Goal: Task Accomplishment & Management: Use online tool/utility

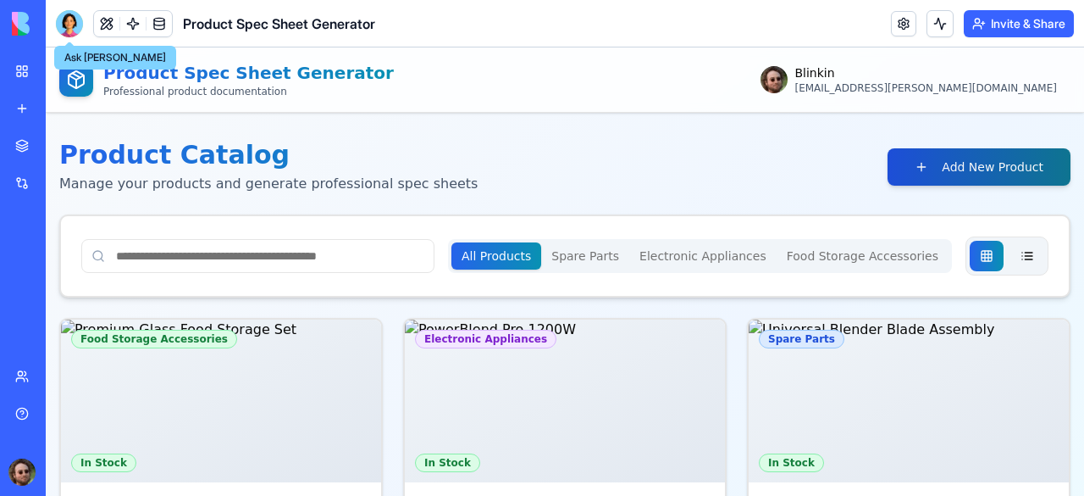
click at [901, 172] on button "Add New Product" at bounding box center [979, 166] width 183 height 37
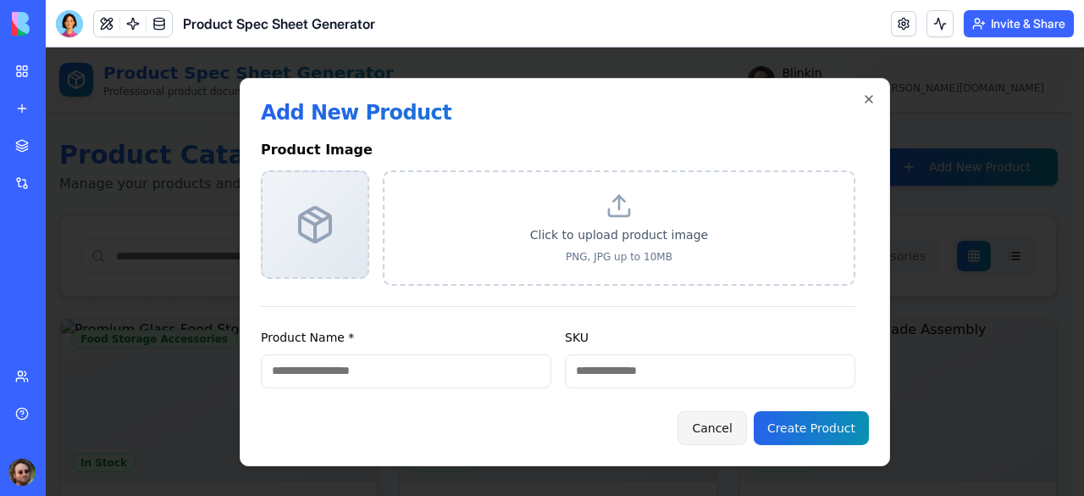
click at [730, 424] on button "Cancel" at bounding box center [712, 428] width 69 height 34
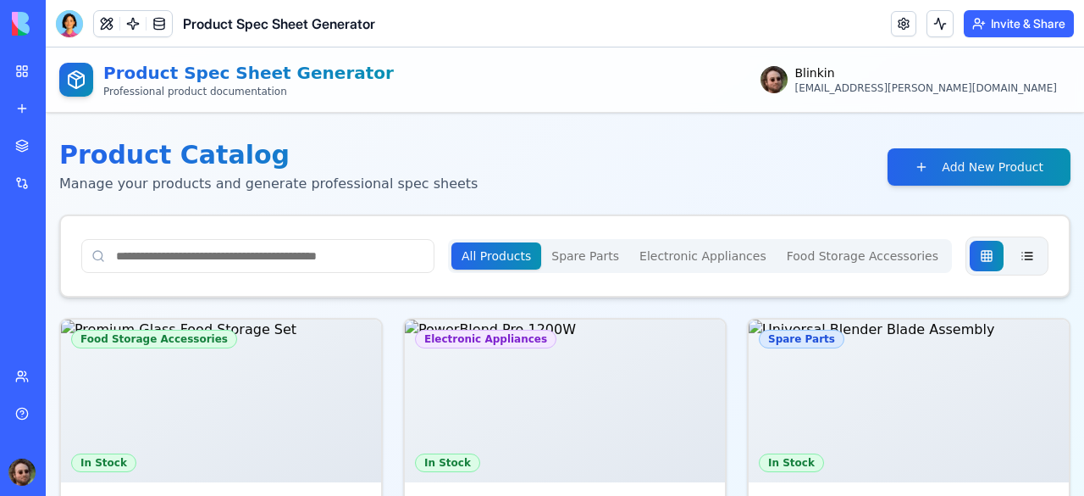
click at [611, 267] on Parts "Spare Parts" at bounding box center [585, 255] width 88 height 27
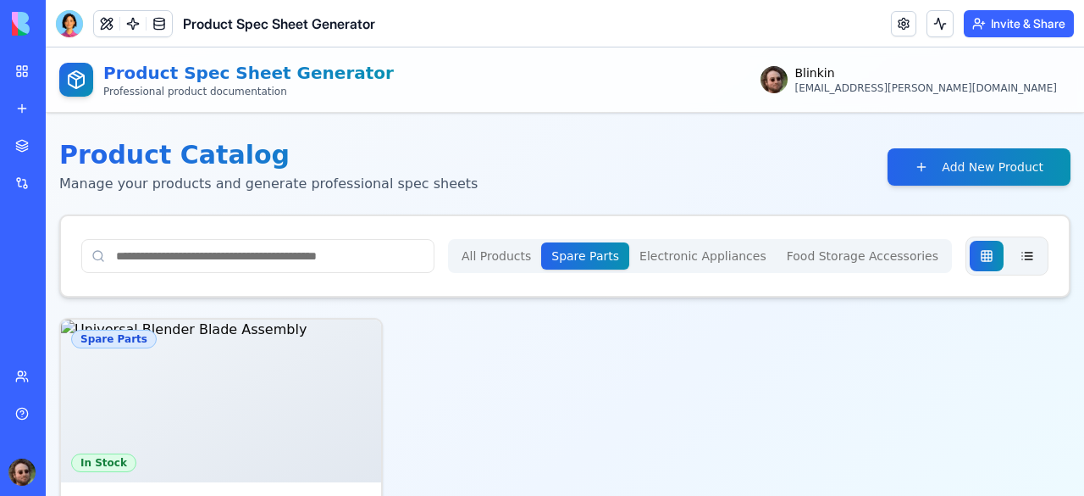
click at [679, 266] on Appliances "Electronic Appliances" at bounding box center [702, 255] width 147 height 27
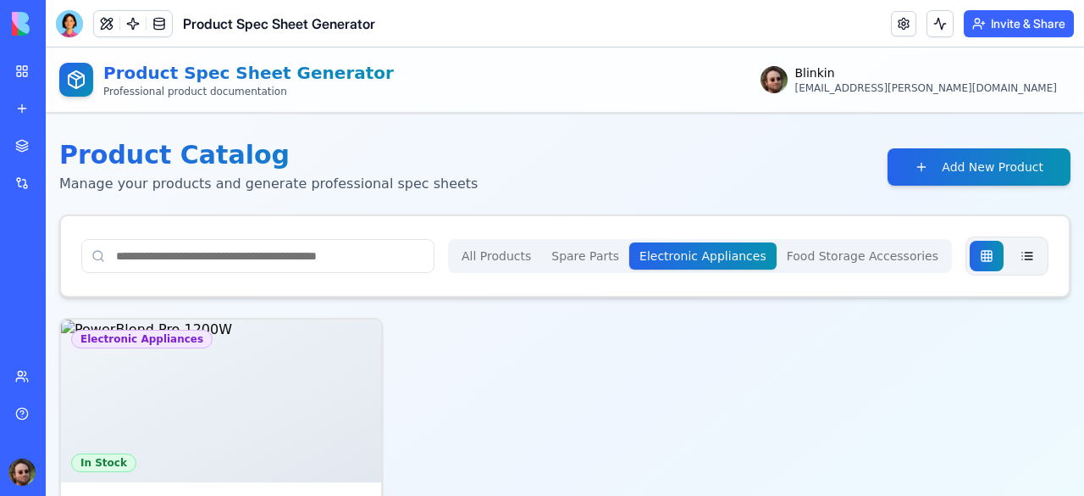
click at [510, 269] on div "All Products Spare Parts Electronic Appliances Food Storage Accessories" at bounding box center [700, 256] width 504 height 34
click at [529, 262] on button "All Products" at bounding box center [496, 255] width 90 height 27
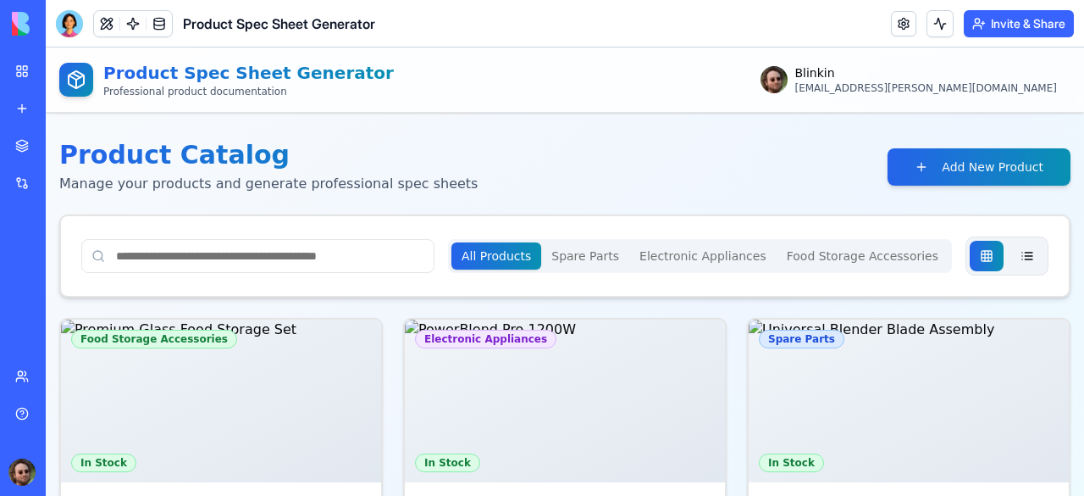
click at [63, 77] on div "My Workspace" at bounding box center [52, 71] width 22 height 17
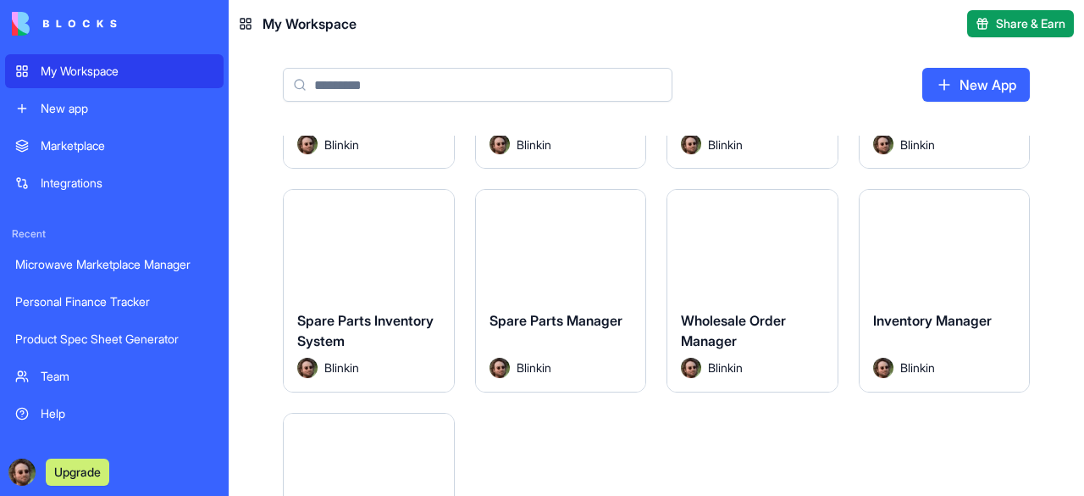
scroll to position [85, 0]
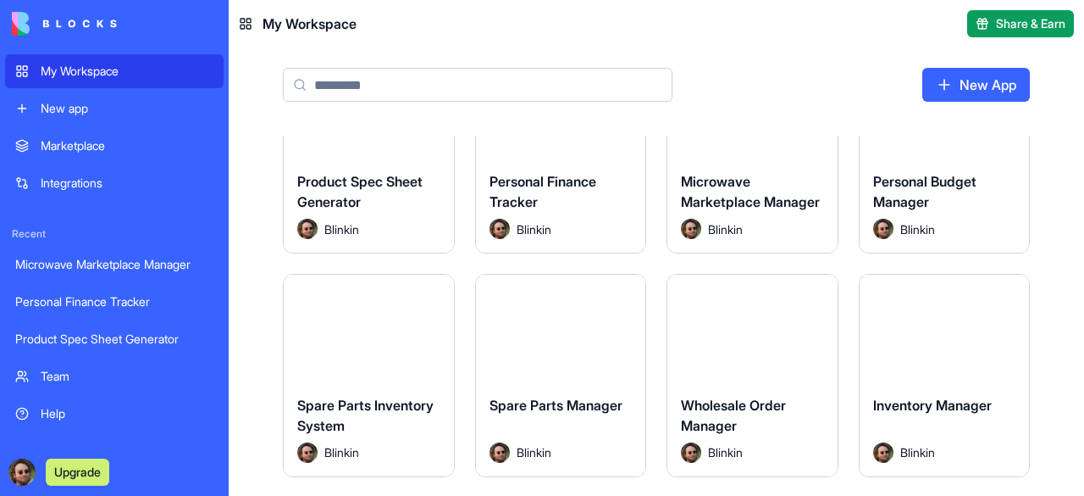
click at [363, 334] on button "Launch" at bounding box center [368, 328] width 127 height 34
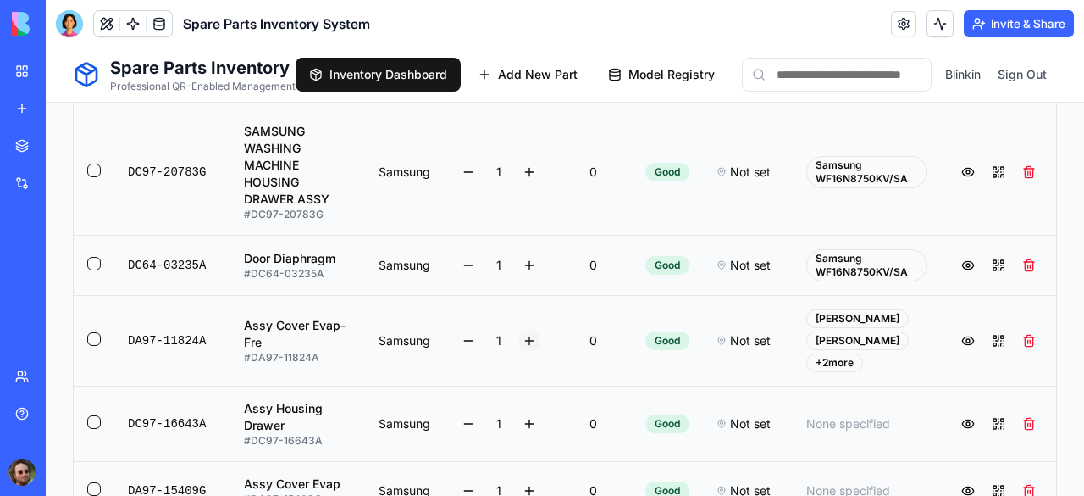
scroll to position [684, 0]
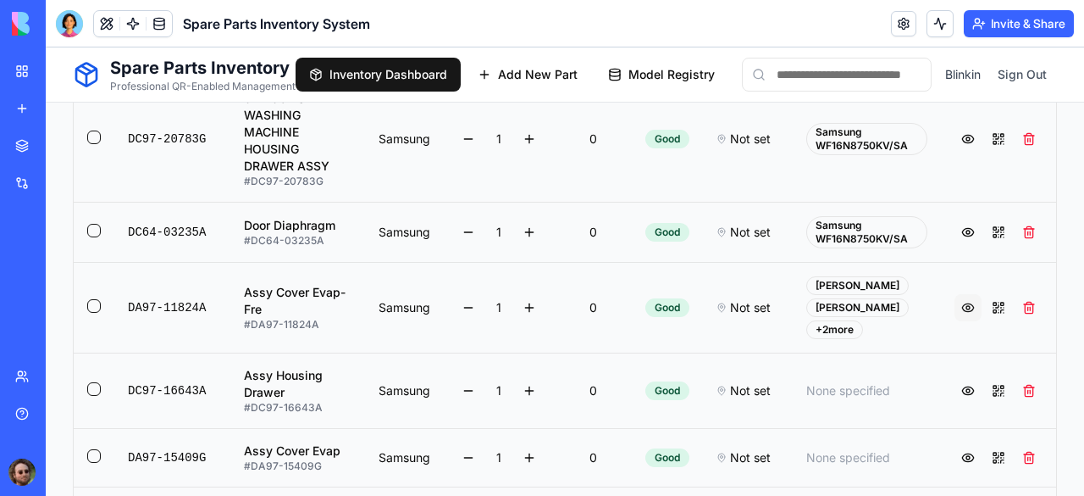
click at [955, 297] on button at bounding box center [968, 307] width 27 height 27
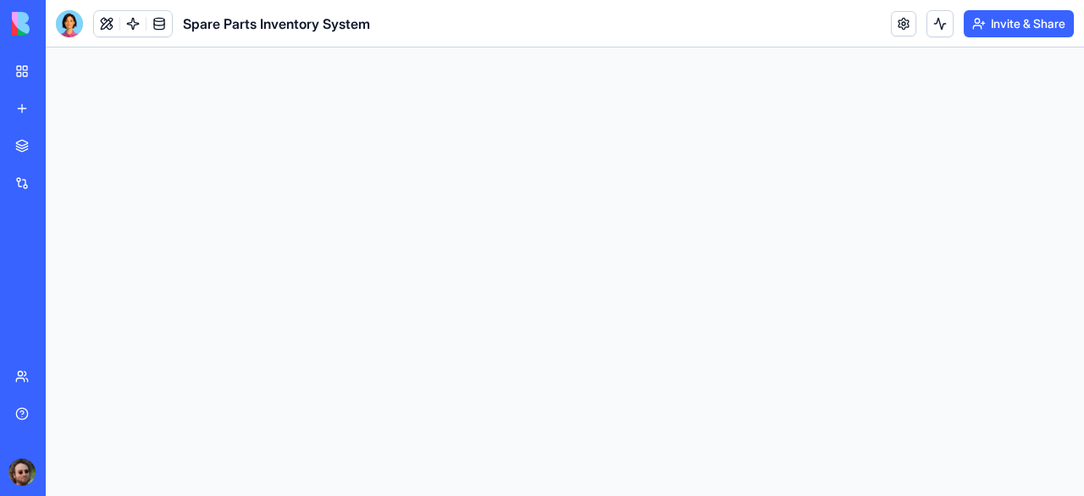
scroll to position [0, 0]
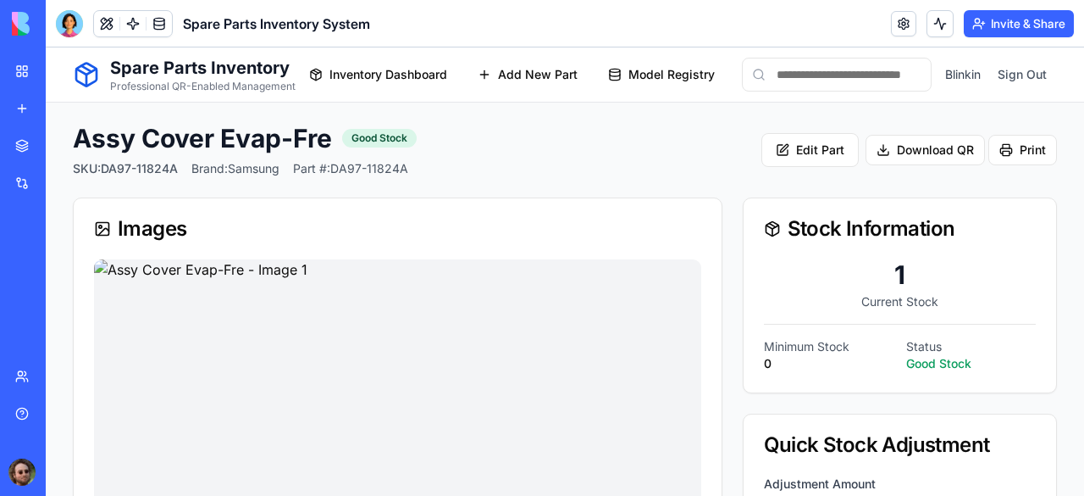
click at [63, 265] on div "Microwave Marketplace Manager" at bounding box center [38, 264] width 47 height 17
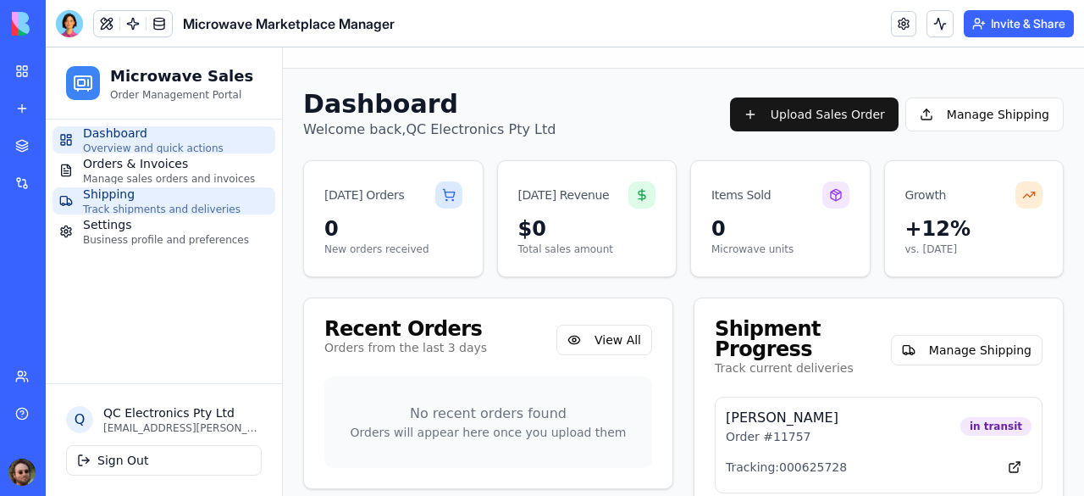
click at [128, 191] on span "Shipping" at bounding box center [162, 194] width 158 height 17
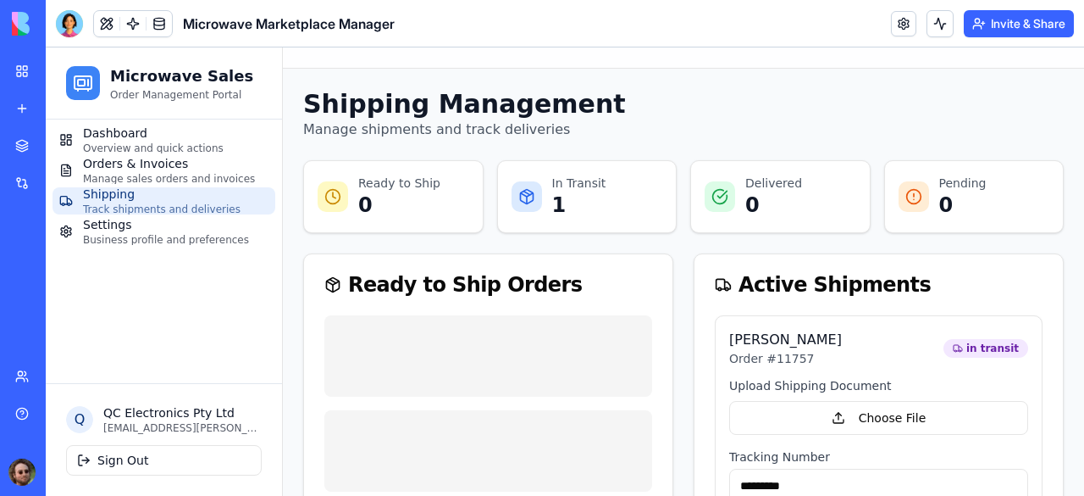
scroll to position [169, 0]
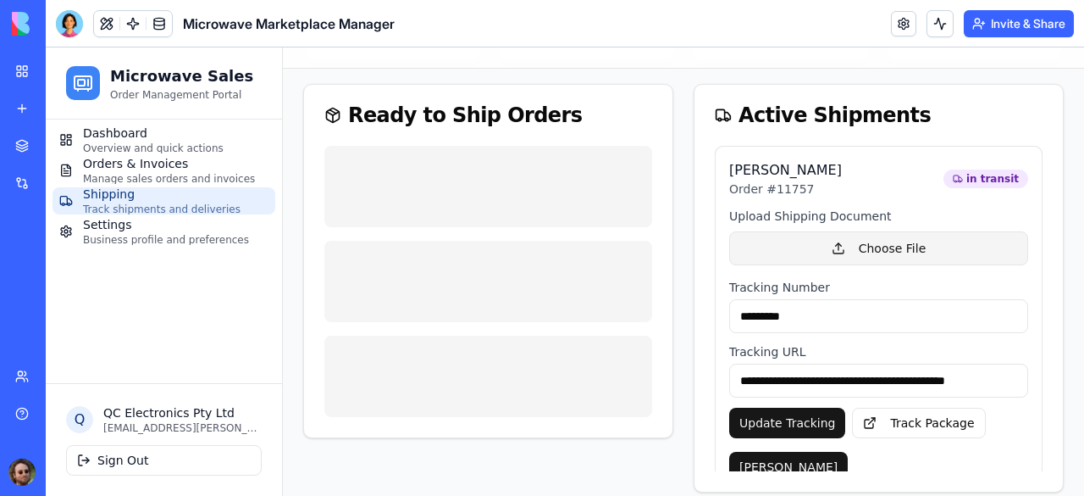
click at [823, 250] on button "Choose File" at bounding box center [878, 248] width 299 height 34
drag, startPoint x: 71, startPoint y: 30, endPoint x: 97, endPoint y: 55, distance: 36.5
click at [71, 30] on div at bounding box center [69, 23] width 27 height 27
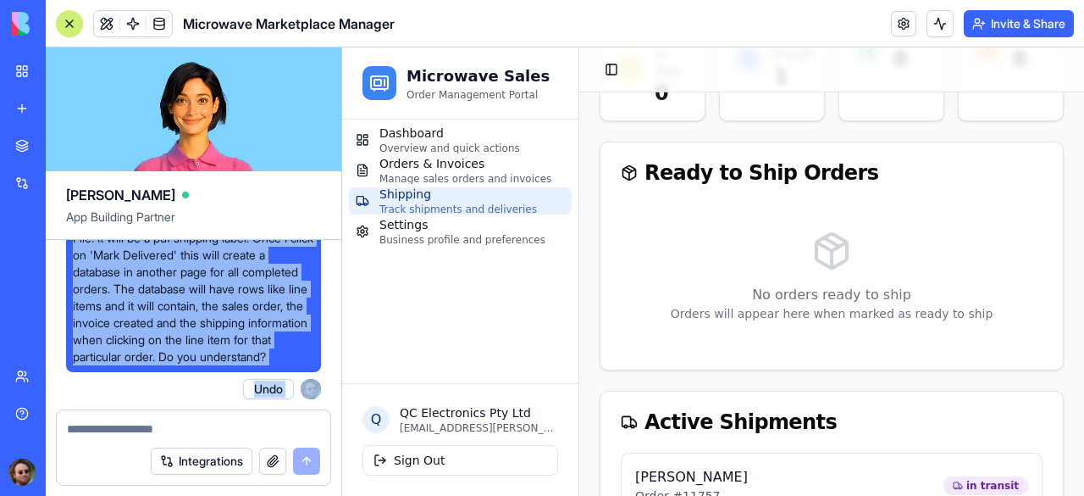
scroll to position [8608, 0]
drag, startPoint x: 72, startPoint y: 274, endPoint x: 188, endPoint y: 365, distance: 147.8
click at [188, 365] on div "I need to be able to choose file in the upload shipping document when clicking …" at bounding box center [193, 280] width 255 height 183
copy span "I need to be able to choose file in the upload shipping document when clicking …"
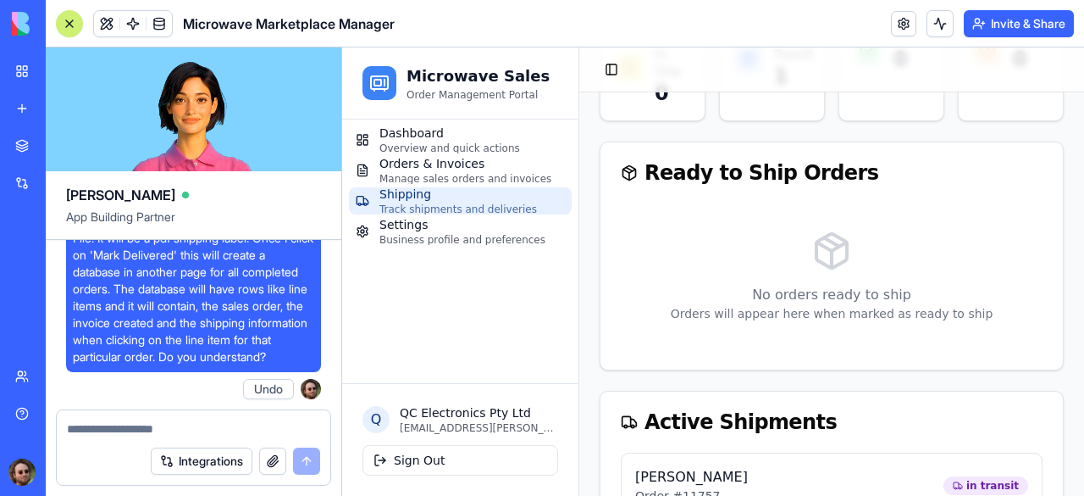
click at [137, 433] on textarea at bounding box center [193, 428] width 253 height 17
paste textarea "**********"
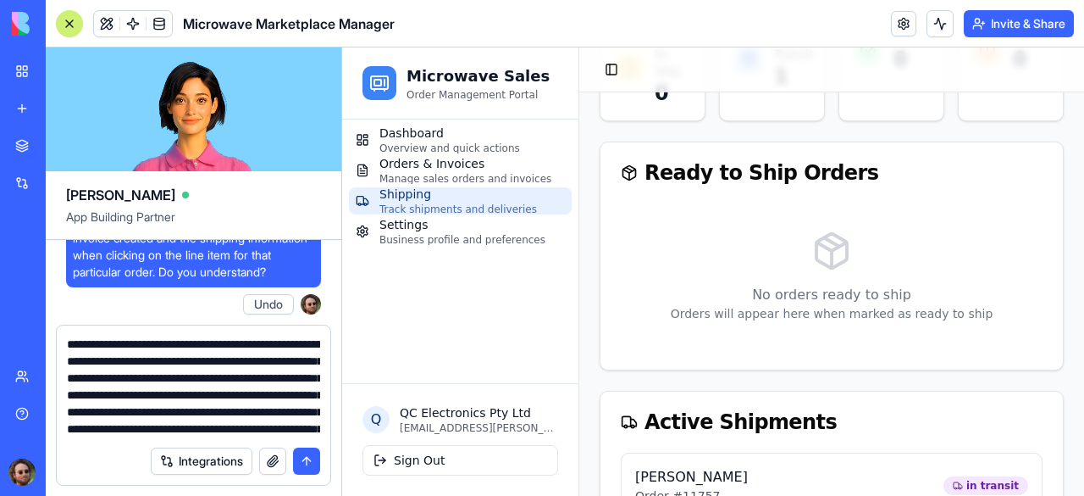
scroll to position [66, 0]
type textarea "**********"
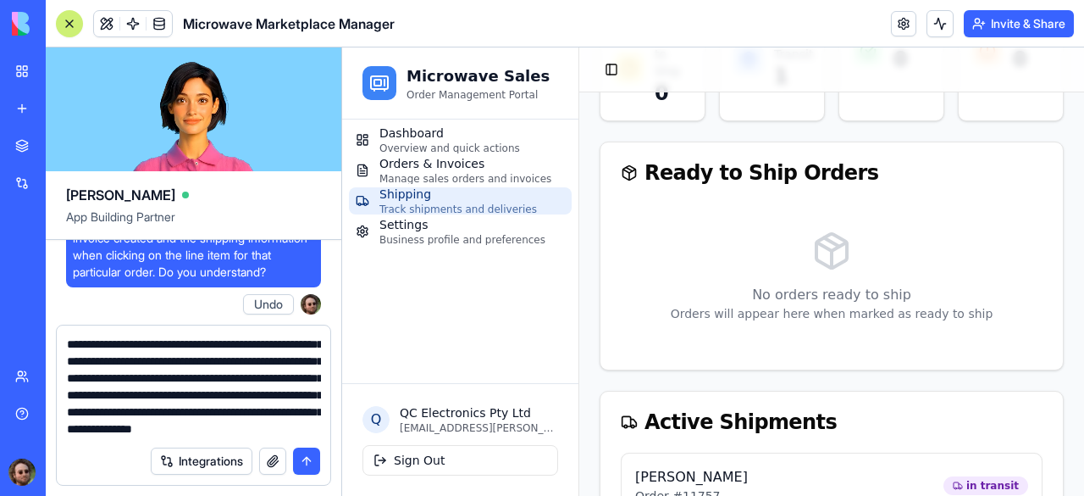
click at [307, 468] on button "submit" at bounding box center [306, 460] width 27 height 27
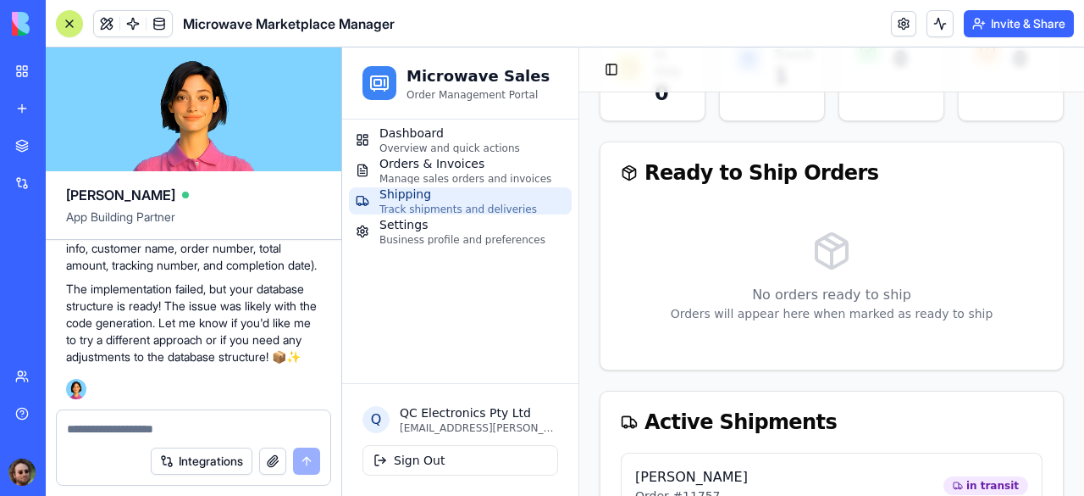
scroll to position [9526, 0]
click at [187, 420] on textarea at bounding box center [194, 428] width 254 height 17
type textarea "**********"
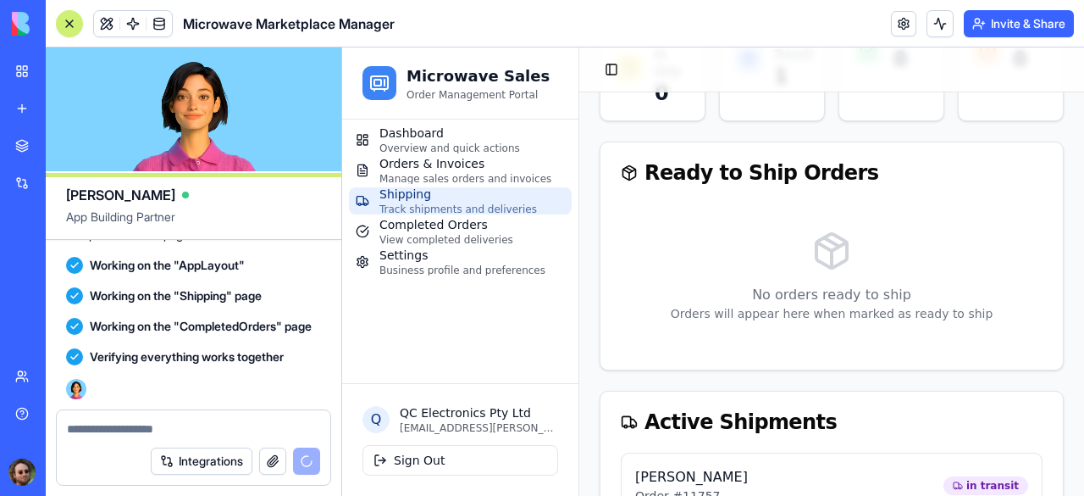
scroll to position [10234, 0]
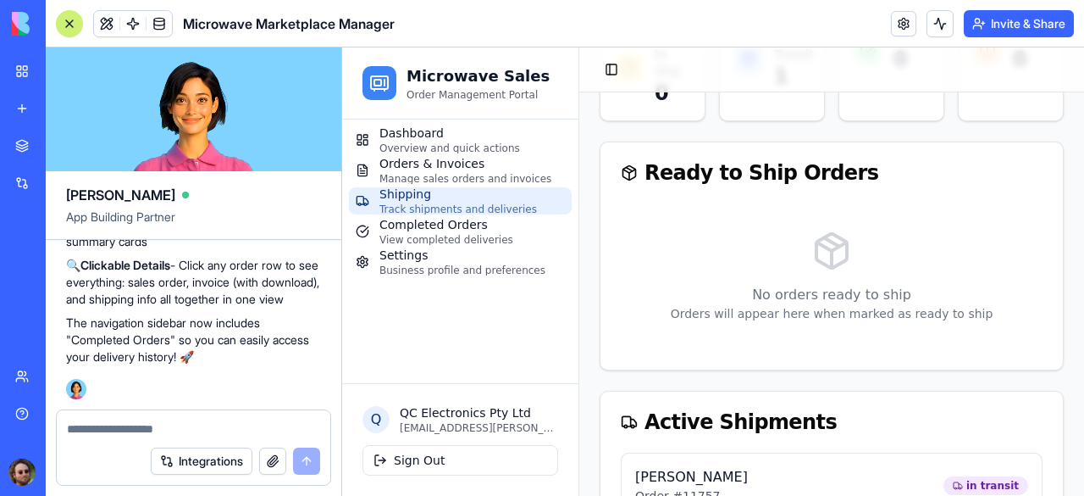
click at [69, 27] on div at bounding box center [70, 24] width 14 height 14
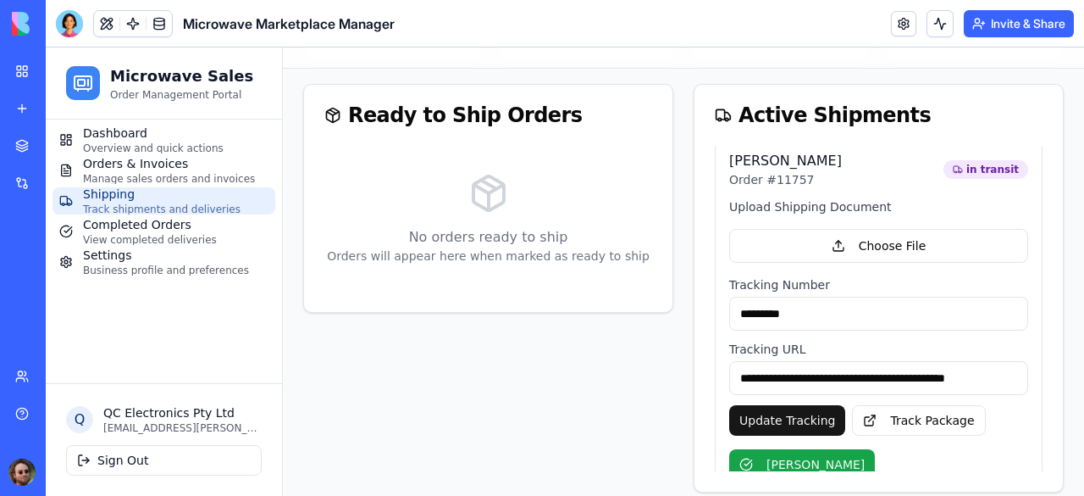
scroll to position [0, 0]
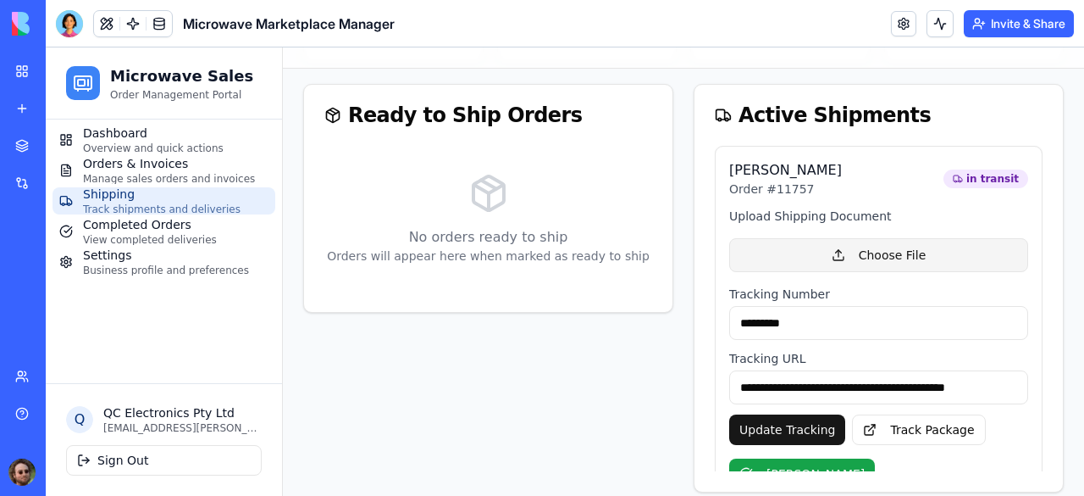
click at [817, 257] on button "Choose File" at bounding box center [878, 255] width 299 height 34
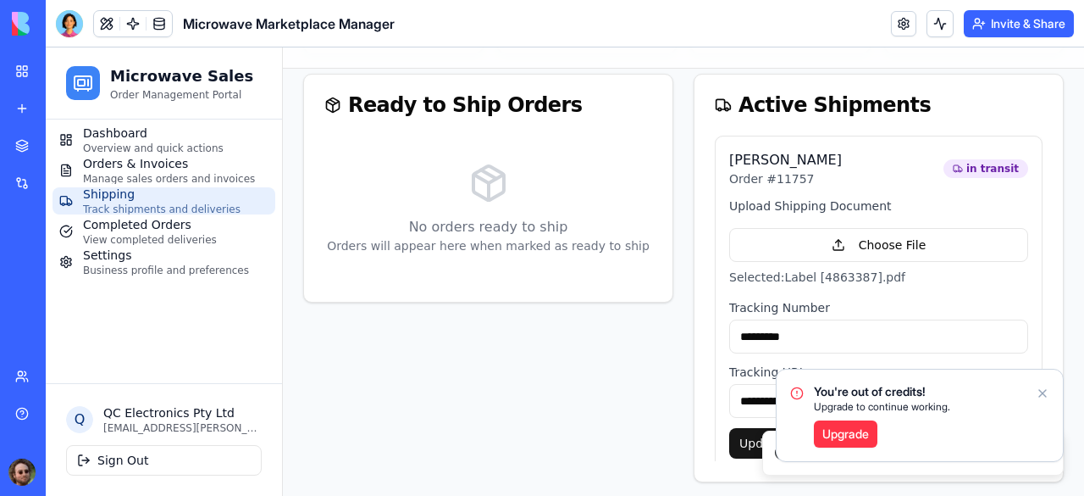
scroll to position [185, 0]
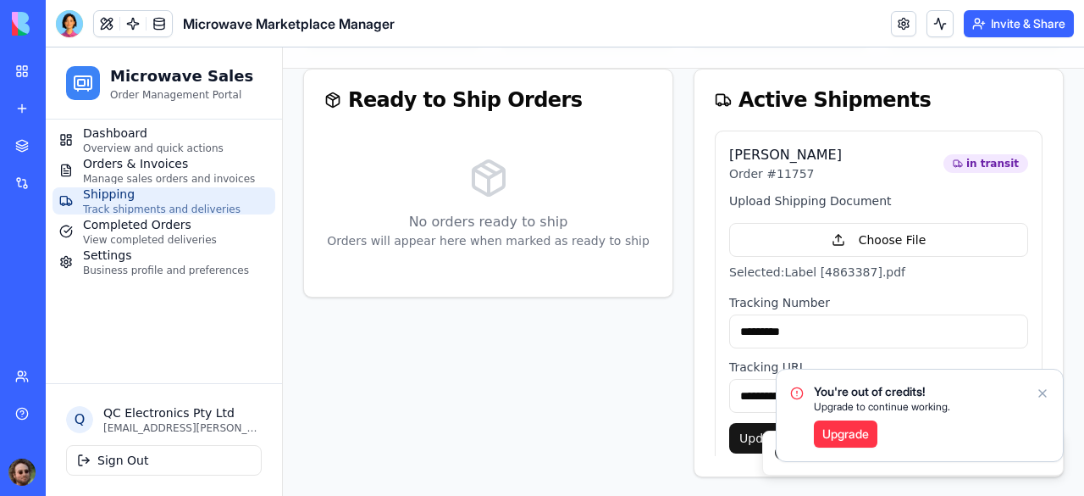
click at [1042, 391] on icon "Notifications alt+T" at bounding box center [1043, 393] width 14 height 14
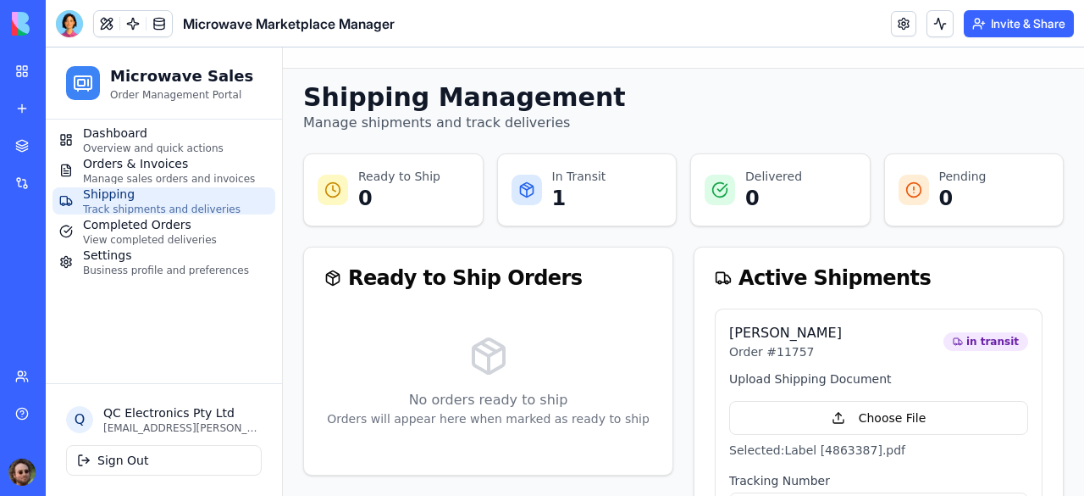
scroll to position [0, 0]
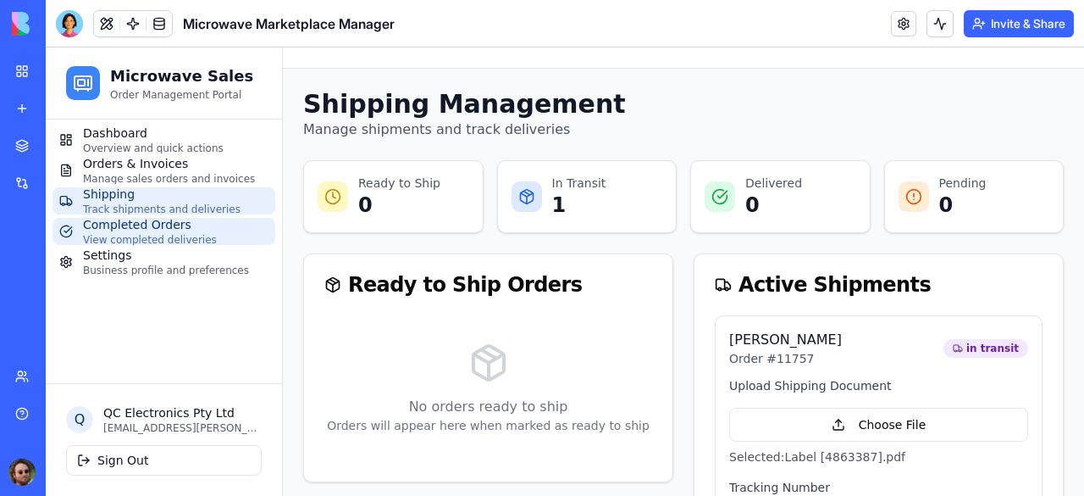
click at [151, 228] on span "Completed Orders" at bounding box center [150, 224] width 134 height 17
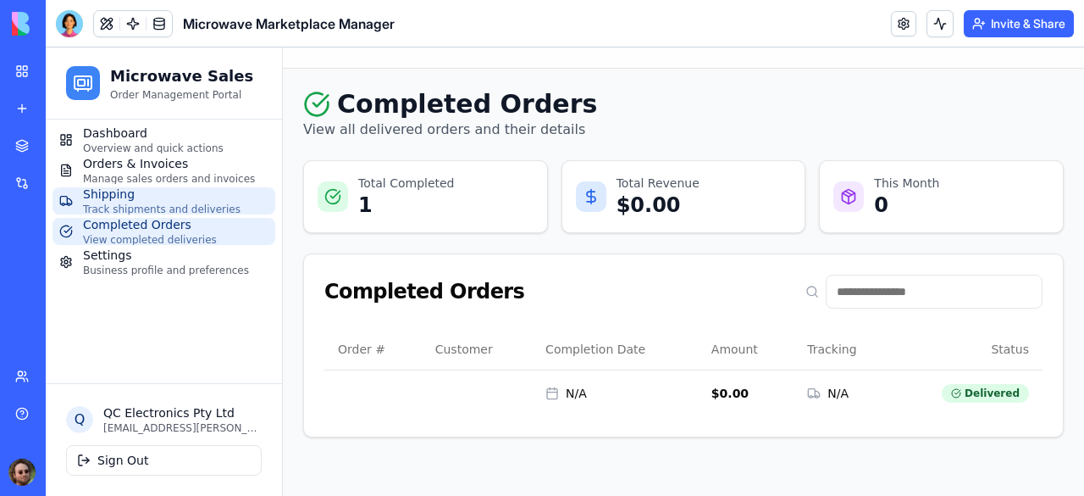
click at [169, 199] on span "Shipping" at bounding box center [162, 194] width 158 height 17
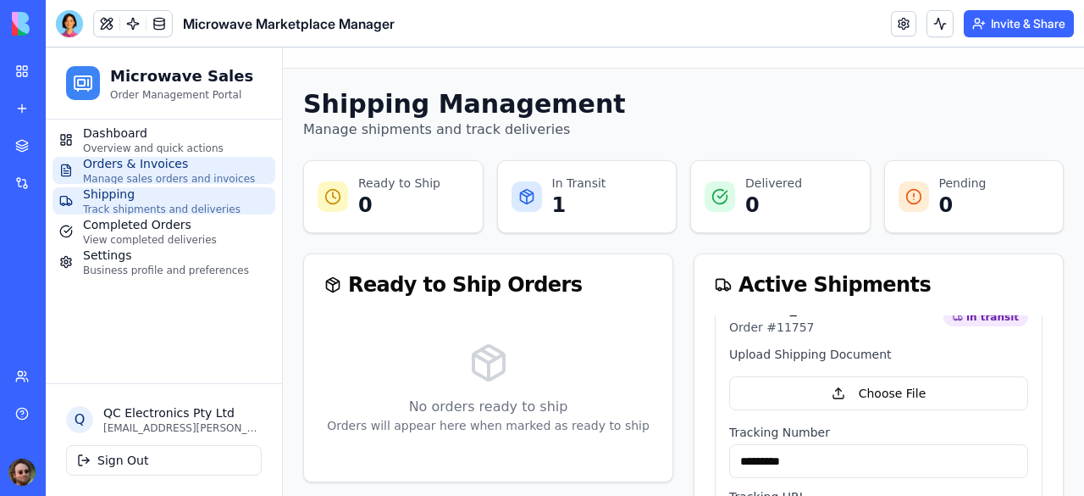
click at [152, 163] on span "Orders & Invoices" at bounding box center [169, 163] width 172 height 17
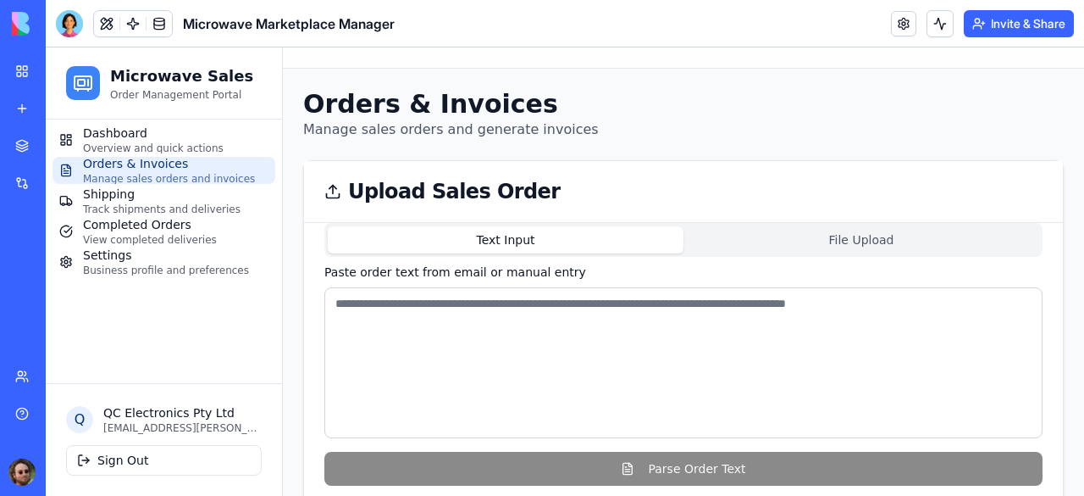
scroll to position [337, 0]
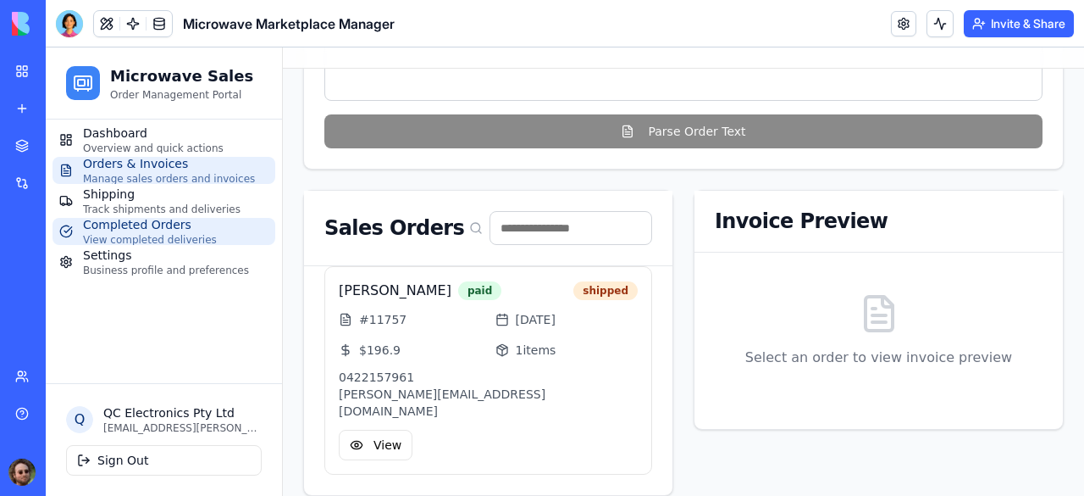
click at [140, 230] on span "Completed Orders" at bounding box center [150, 224] width 134 height 17
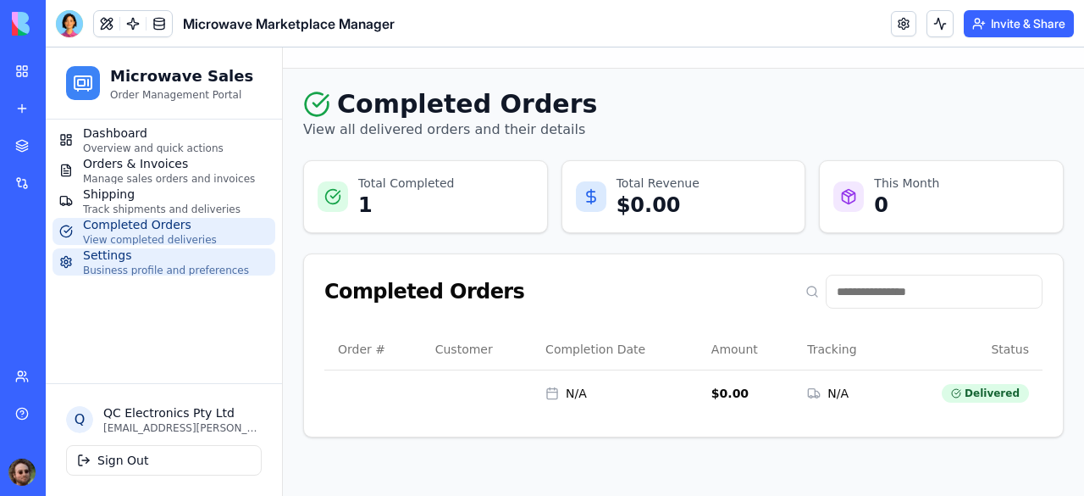
click at [150, 265] on span "Business profile and preferences" at bounding box center [166, 270] width 166 height 14
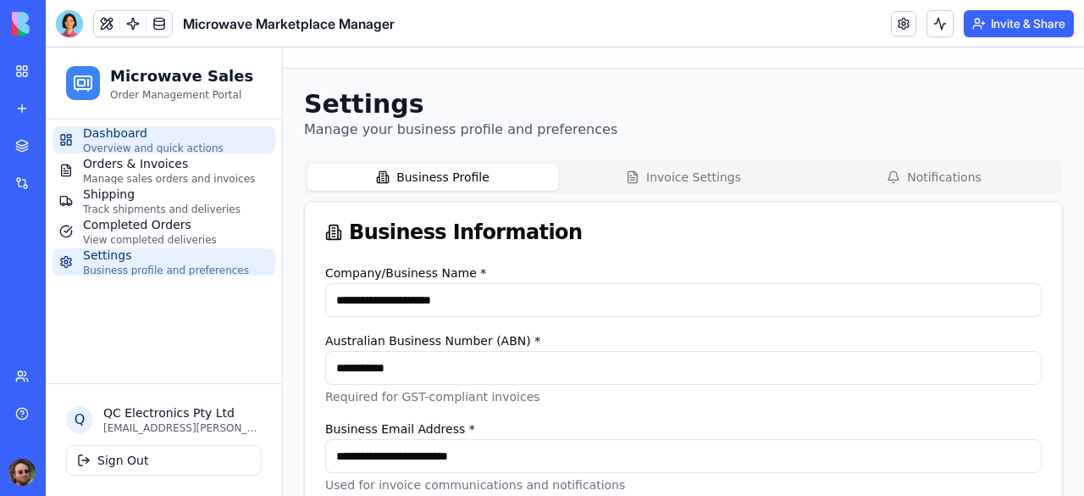
click at [134, 144] on span "Overview and quick actions" at bounding box center [153, 148] width 141 height 14
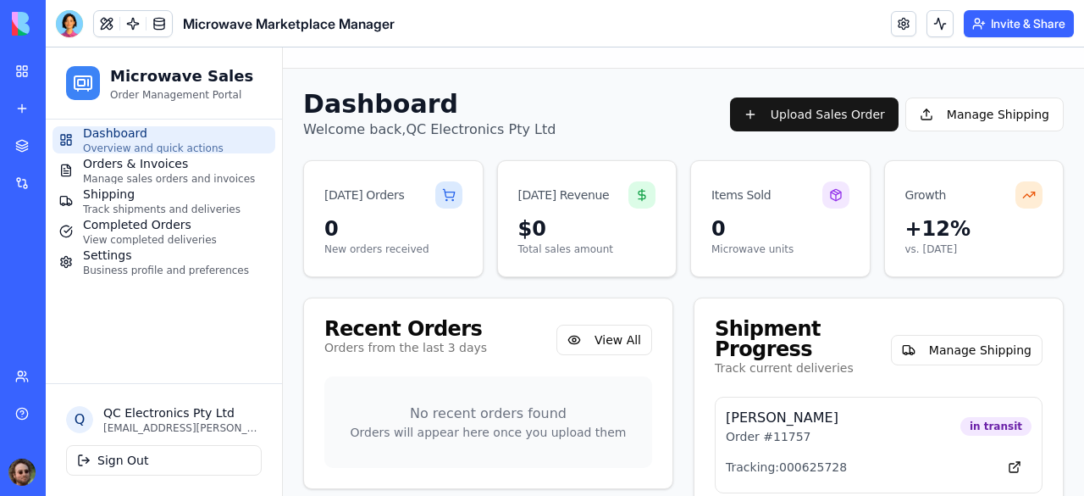
scroll to position [16, 0]
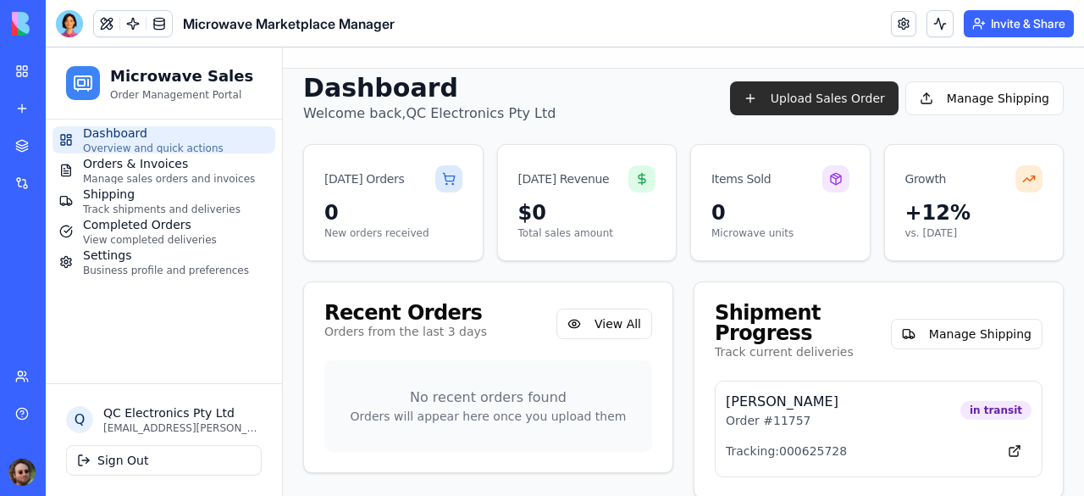
click at [804, 95] on button "Upload Sales Order" at bounding box center [814, 98] width 169 height 34
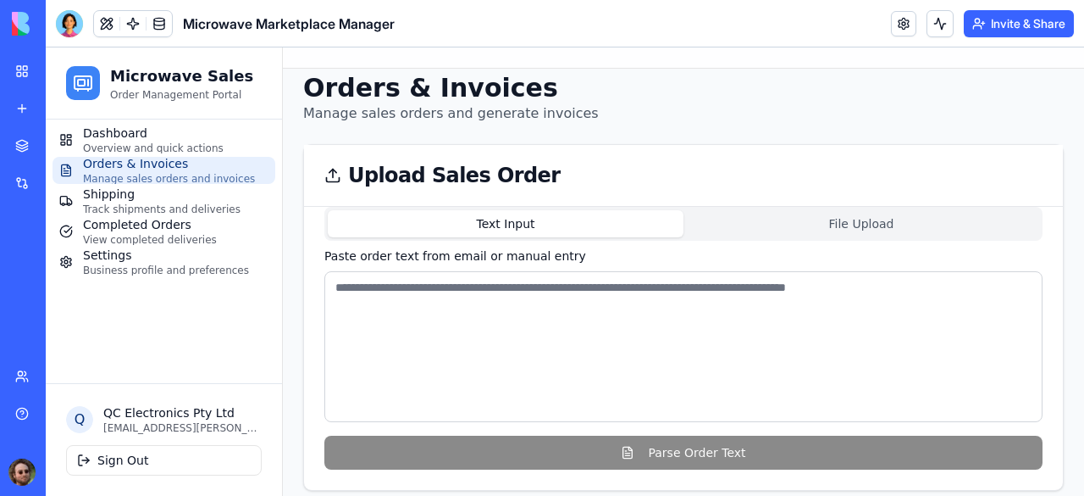
click at [792, 231] on button "File Upload" at bounding box center [862, 223] width 356 height 27
click at [520, 221] on button "Text Input" at bounding box center [506, 223] width 356 height 27
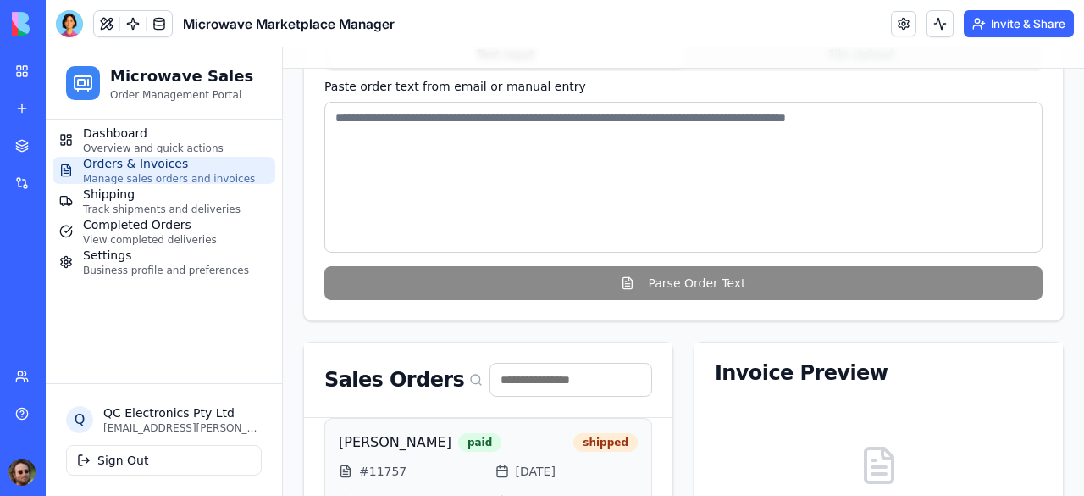
scroll to position [337, 0]
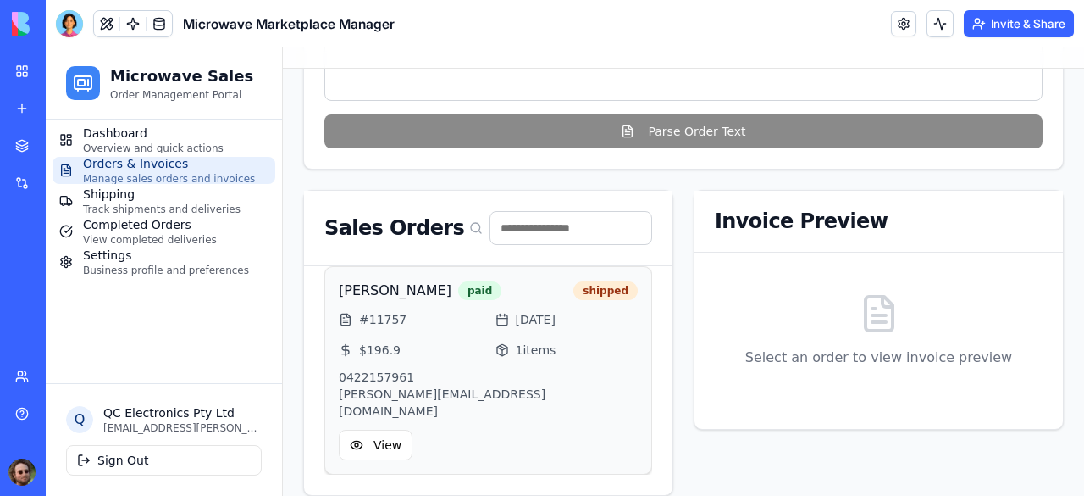
click at [483, 385] on p "[PERSON_NAME][EMAIL_ADDRESS][DOMAIN_NAME]" at bounding box center [488, 402] width 299 height 34
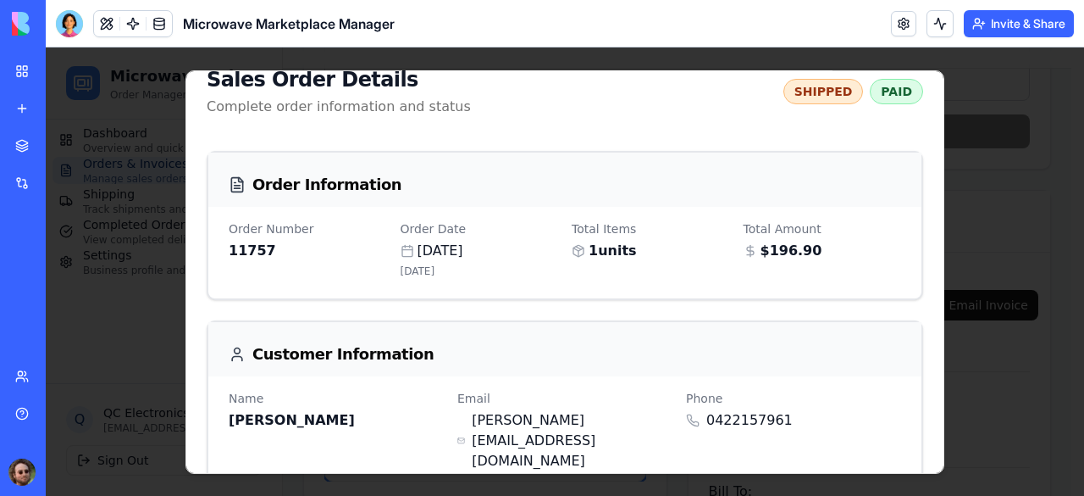
scroll to position [0, 0]
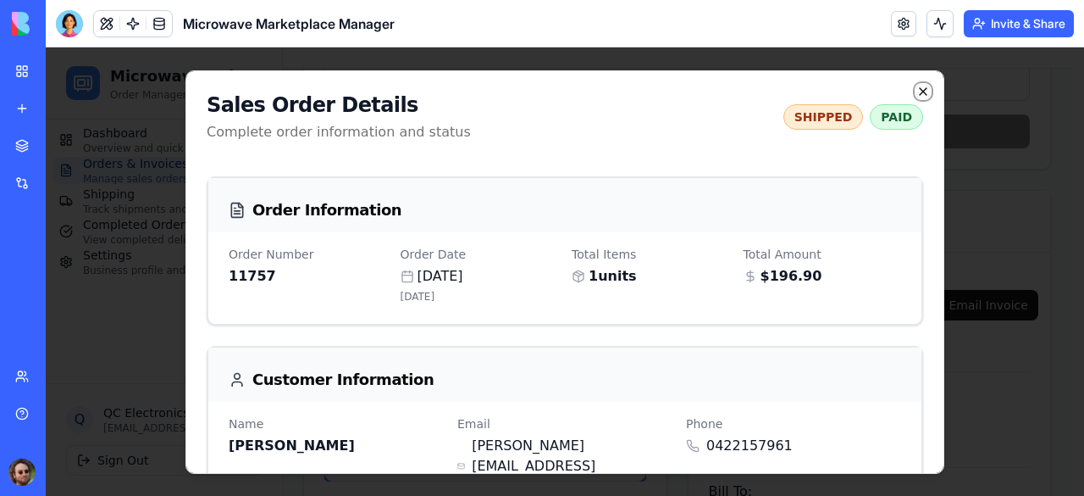
click at [917, 91] on icon "button" at bounding box center [924, 91] width 14 height 14
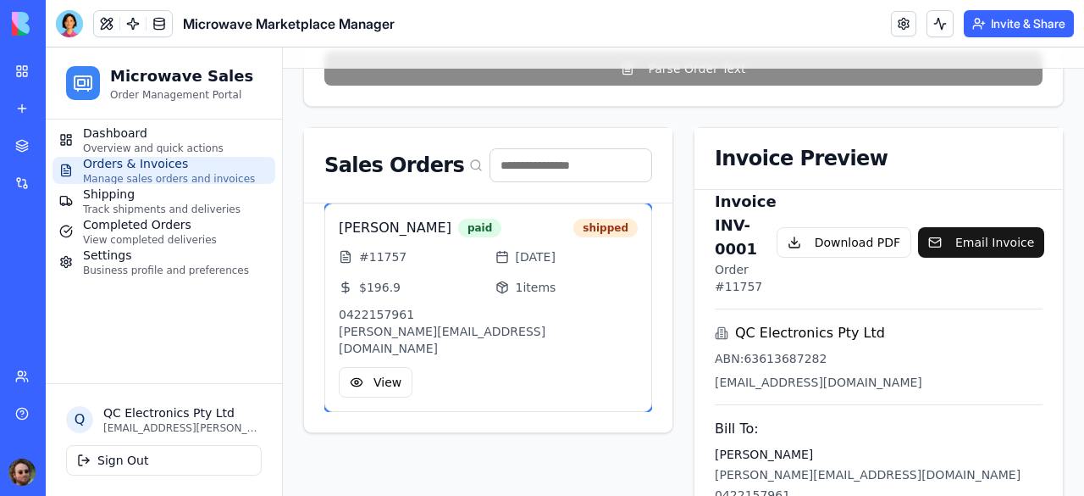
scroll to position [422, 0]
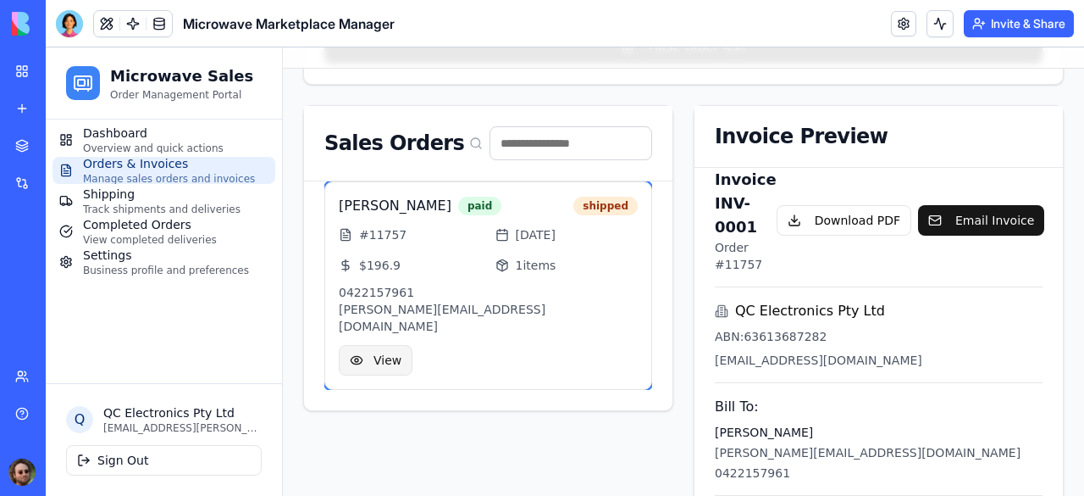
click at [363, 345] on button "View" at bounding box center [376, 360] width 74 height 30
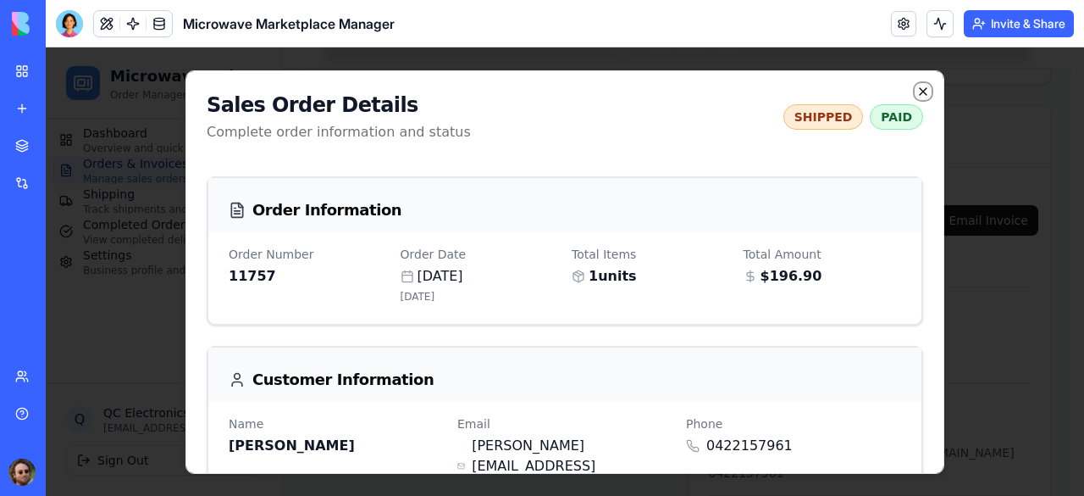
click at [917, 89] on icon "button" at bounding box center [924, 91] width 14 height 14
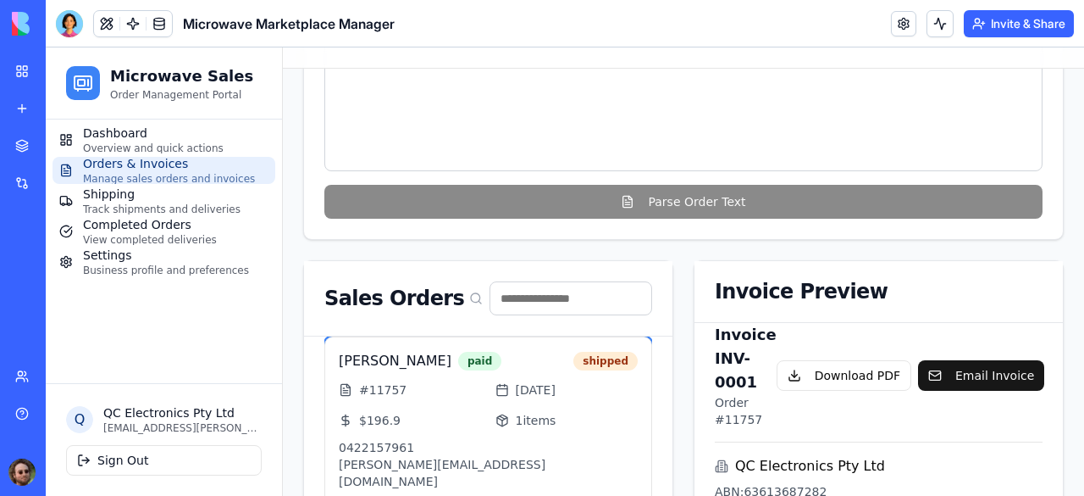
scroll to position [352, 0]
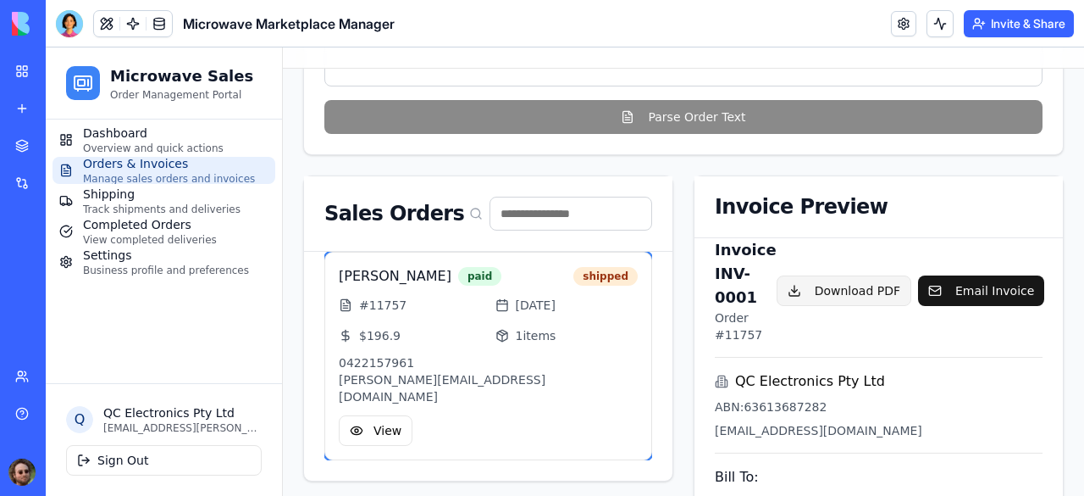
click at [850, 275] on button "Download PDF" at bounding box center [844, 290] width 135 height 30
click at [164, 201] on span "Shipping" at bounding box center [162, 194] width 158 height 17
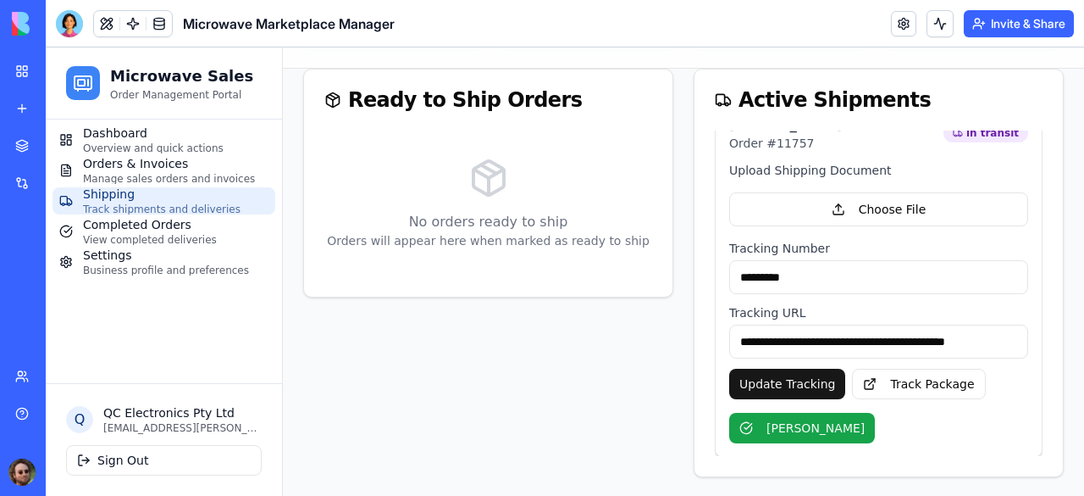
scroll to position [31, 0]
click at [879, 388] on link "Track Package" at bounding box center [918, 383] width 133 height 30
click at [673, 276] on div "**********" at bounding box center [683, 273] width 761 height 408
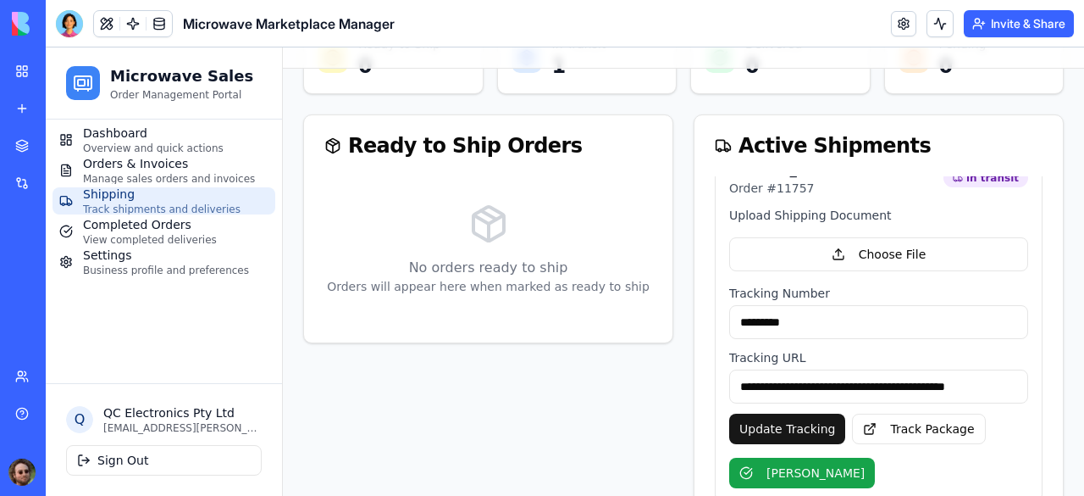
scroll to position [100, 0]
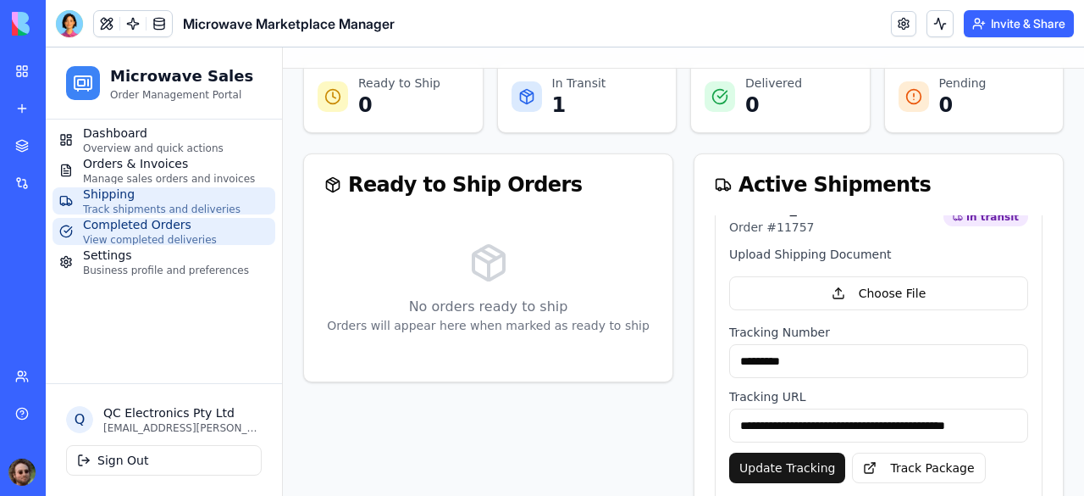
click at [141, 220] on span "Completed Orders" at bounding box center [150, 224] width 134 height 17
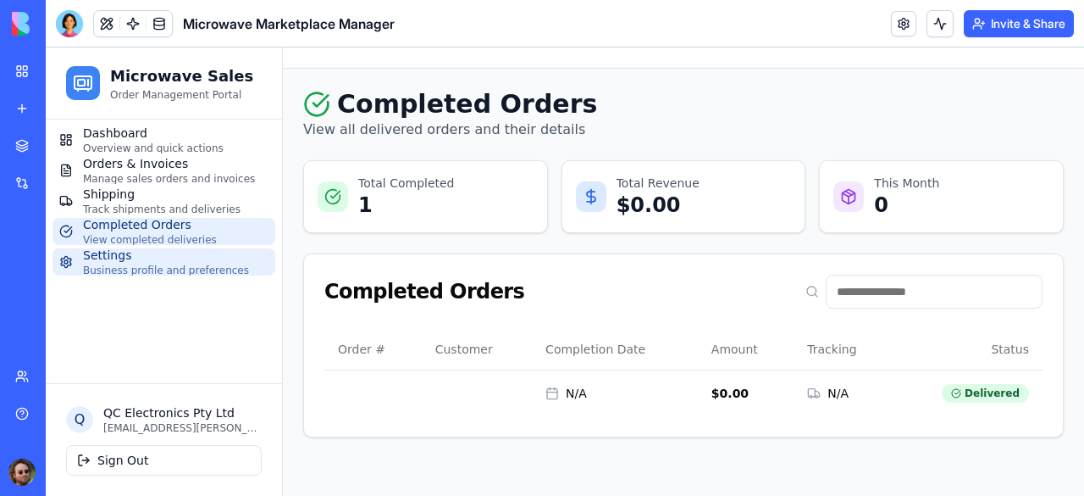
click at [147, 260] on span "Settings" at bounding box center [166, 254] width 166 height 17
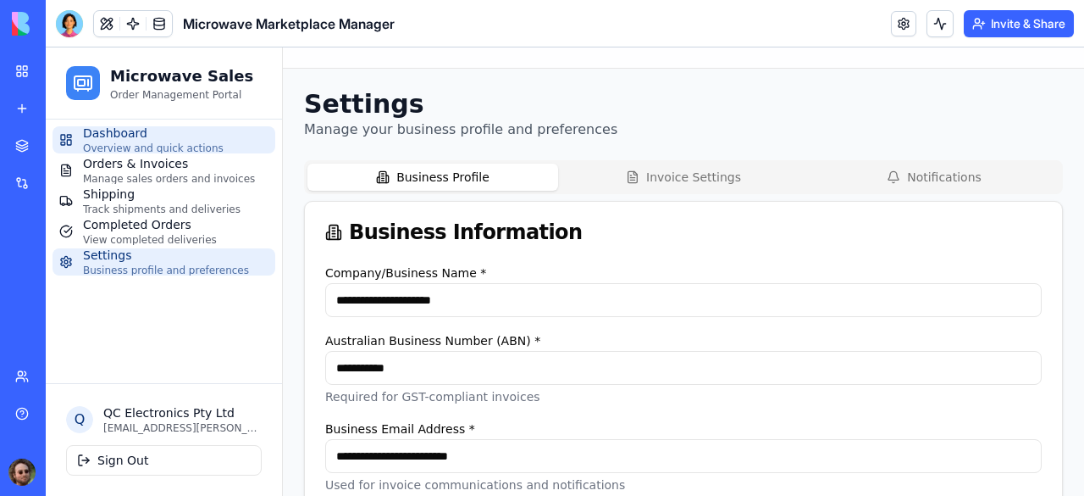
click at [152, 138] on span "Dashboard" at bounding box center [153, 133] width 141 height 17
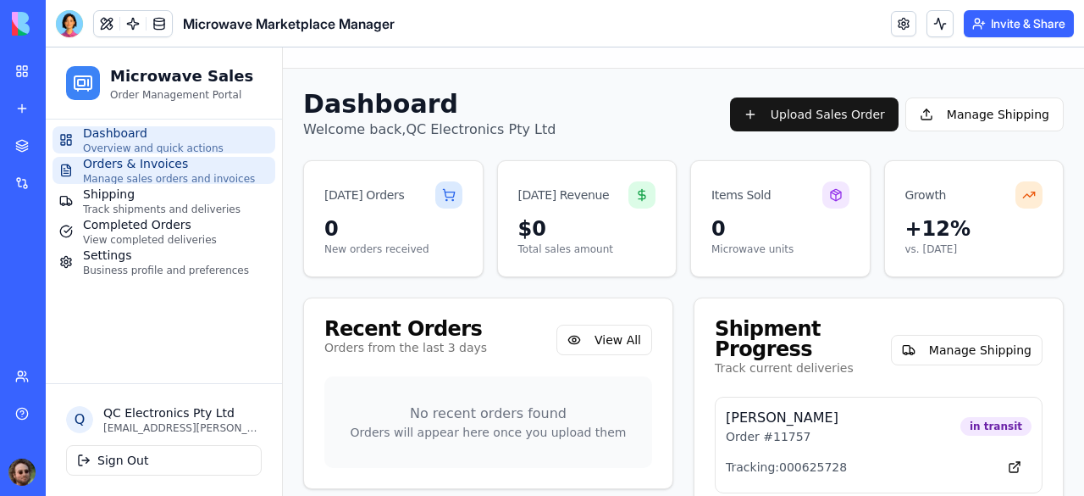
click at [130, 174] on span "Manage sales orders and invoices" at bounding box center [169, 179] width 172 height 14
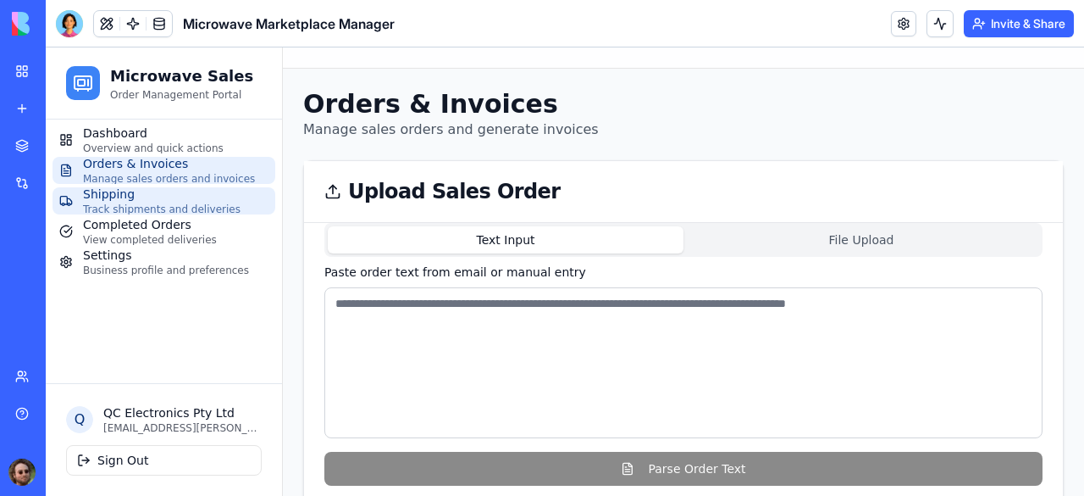
click at [122, 203] on span "Track shipments and deliveries" at bounding box center [162, 209] width 158 height 14
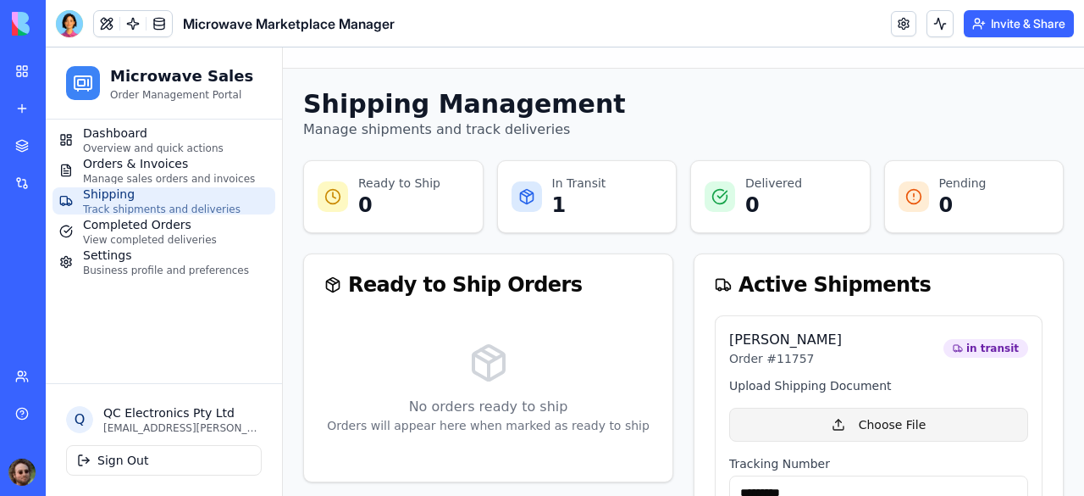
click at [842, 414] on button "Choose File" at bounding box center [878, 424] width 299 height 34
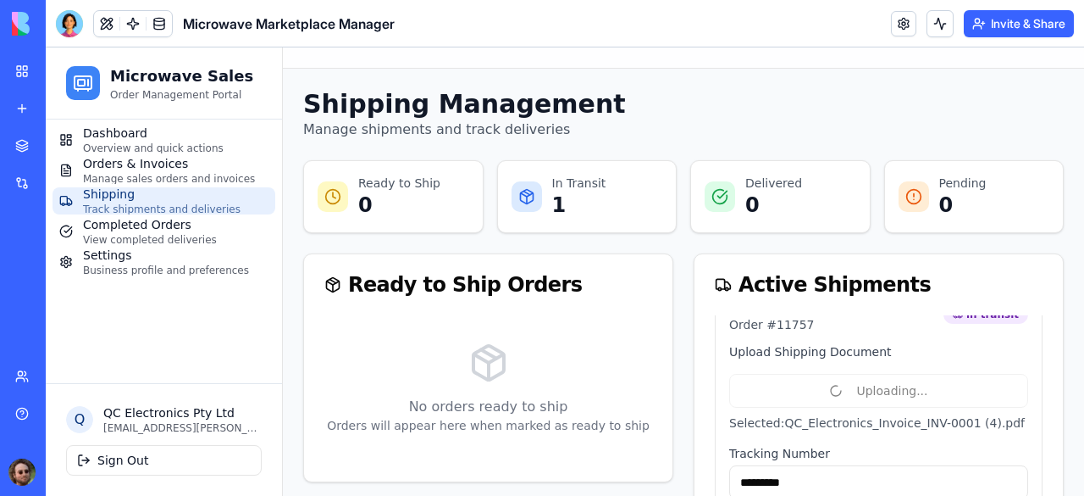
scroll to position [55, 0]
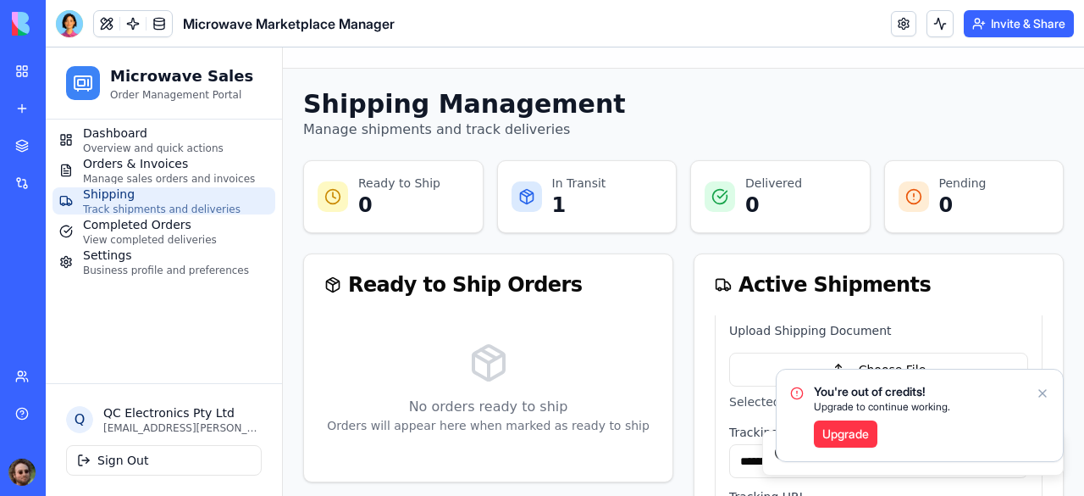
click at [859, 432] on link "Upgrade" at bounding box center [846, 433] width 64 height 27
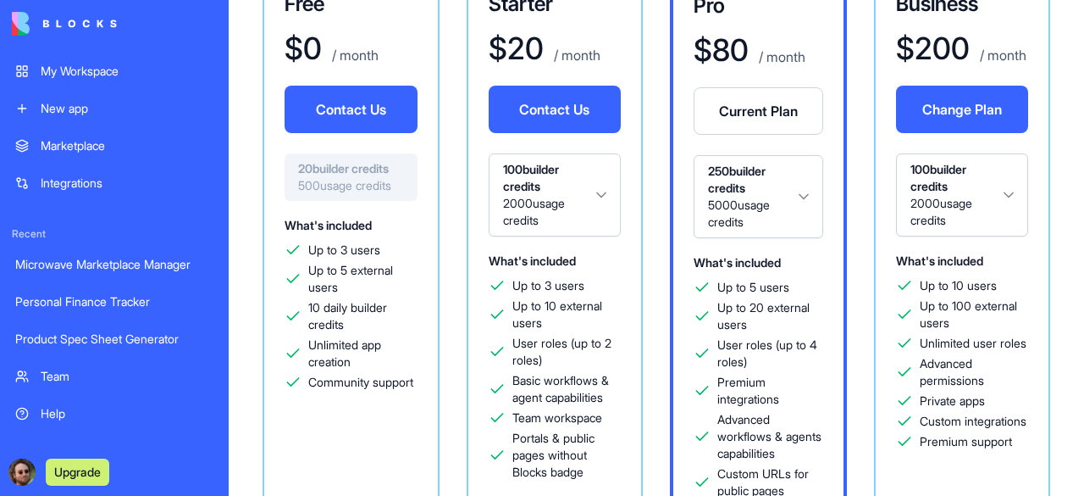
scroll to position [85, 0]
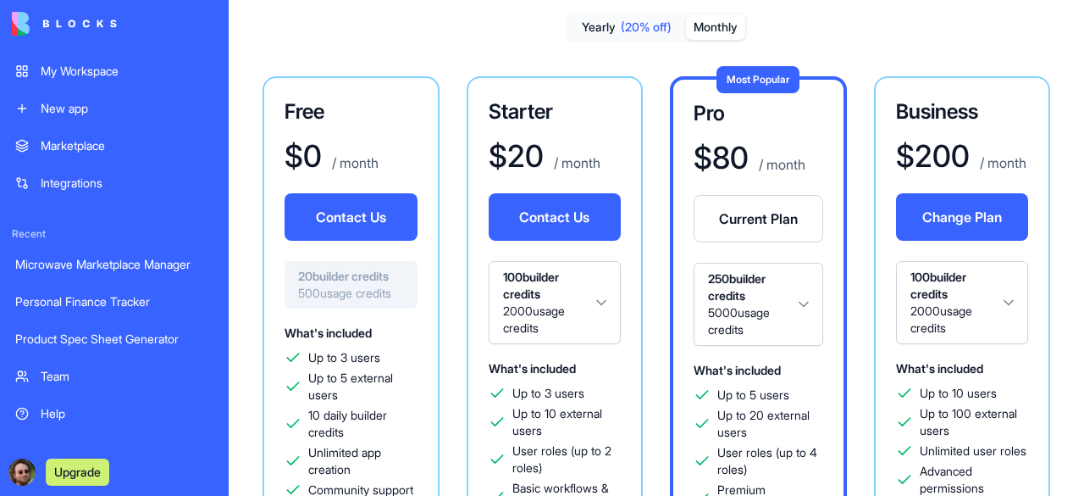
click at [767, 302] on html "My Workspace New app Marketplace Integrations Recent Microwave Marketplace Mana…" at bounding box center [542, 248] width 1084 height 496
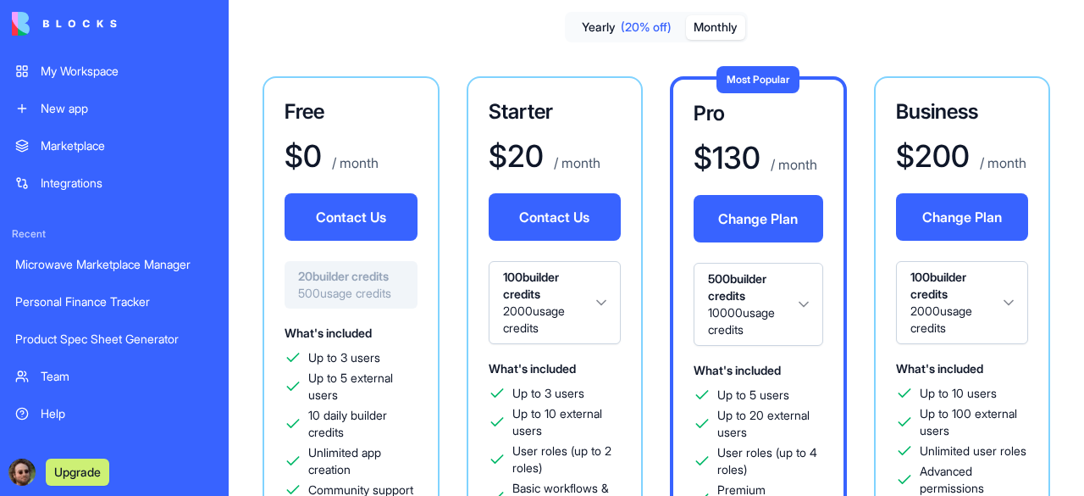
click at [767, 208] on button "Change Plan" at bounding box center [759, 218] width 130 height 47
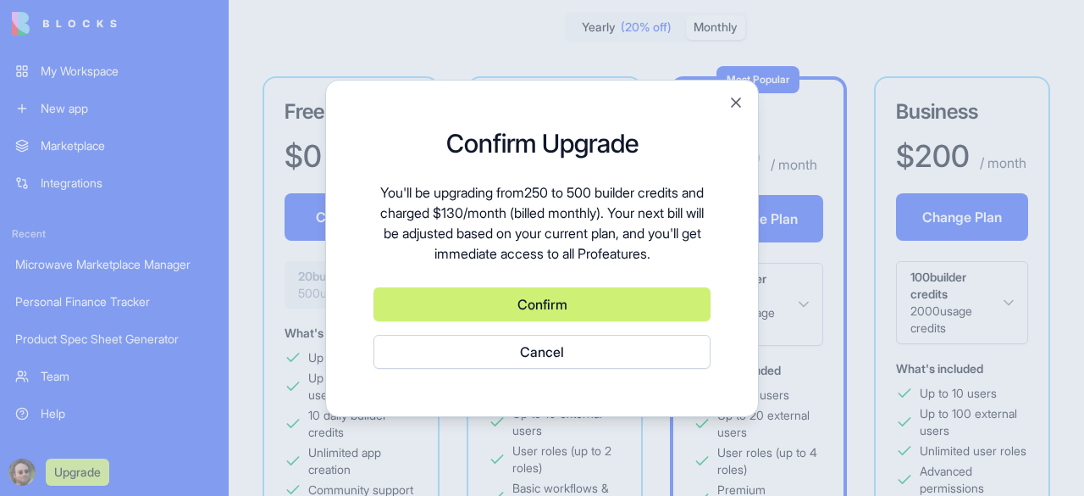
click at [735, 114] on div "Confirm Upgrade You'll be upgrading from 250 to 500 builder credits and charged…" at bounding box center [541, 248] width 391 height 295
click at [732, 102] on button "Close" at bounding box center [736, 102] width 17 height 17
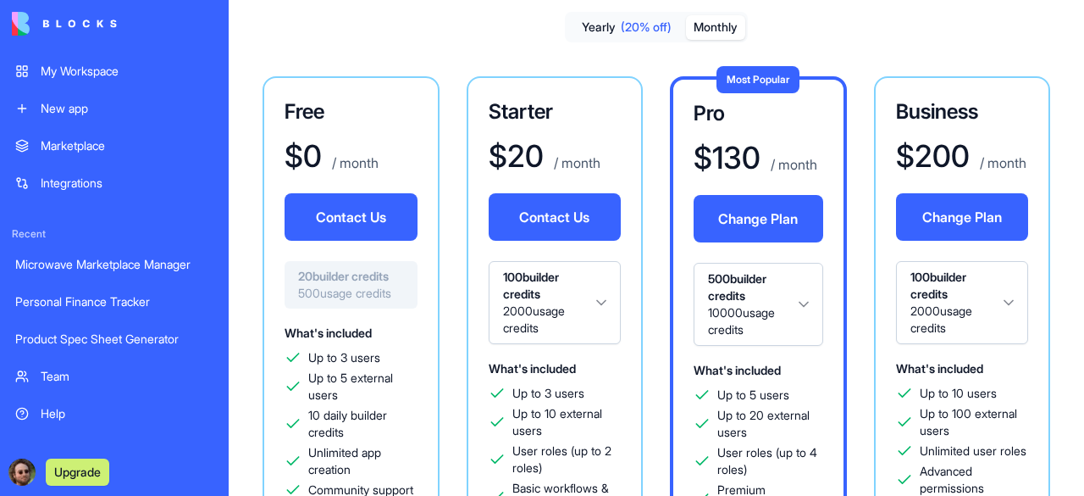
click at [767, 286] on html "My Workspace New app Marketplace Integrations Recent Microwave Marketplace Mana…" at bounding box center [542, 248] width 1084 height 496
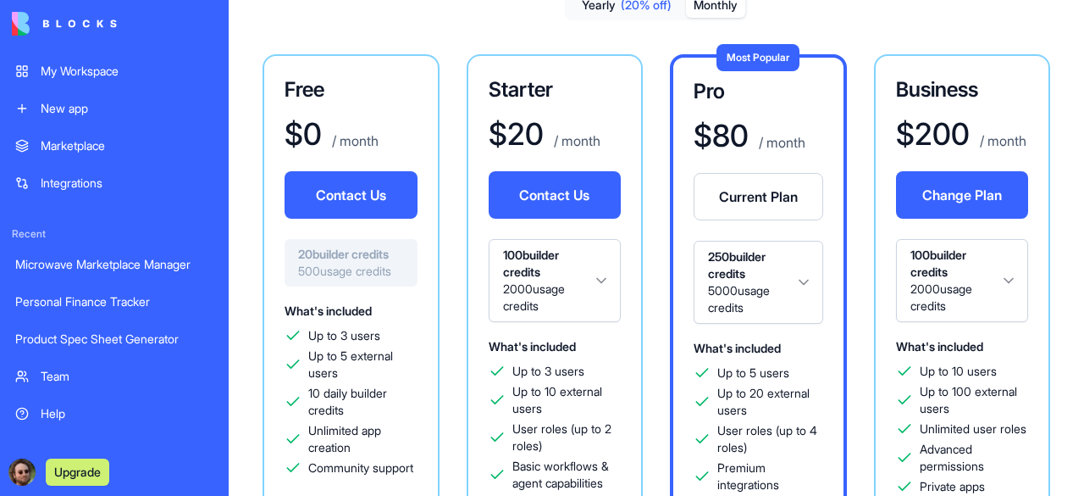
scroll to position [191, 0]
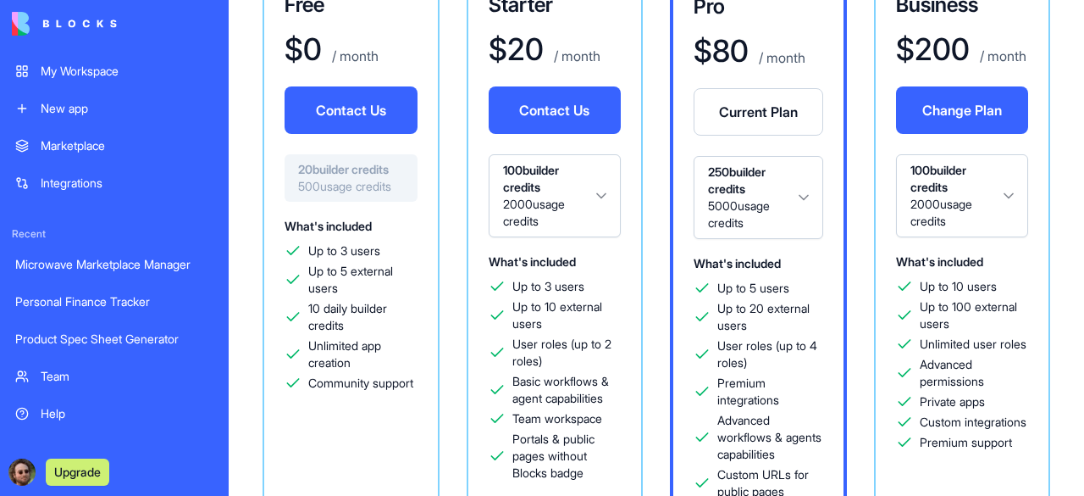
click at [74, 363] on link "Team" at bounding box center [114, 376] width 219 height 34
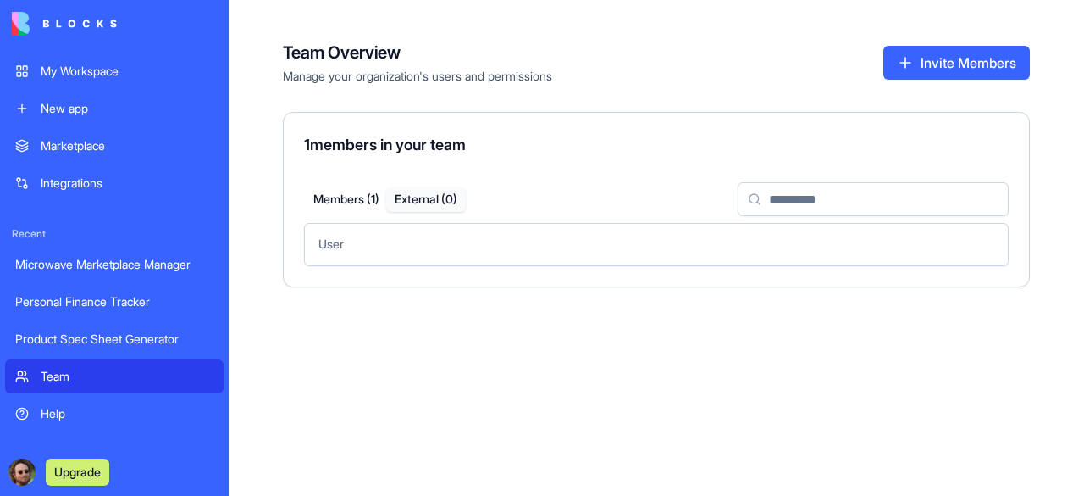
click at [432, 194] on button "External ( 0 )" at bounding box center [426, 199] width 80 height 25
click at [933, 57] on button "Invite Members" at bounding box center [956, 63] width 147 height 34
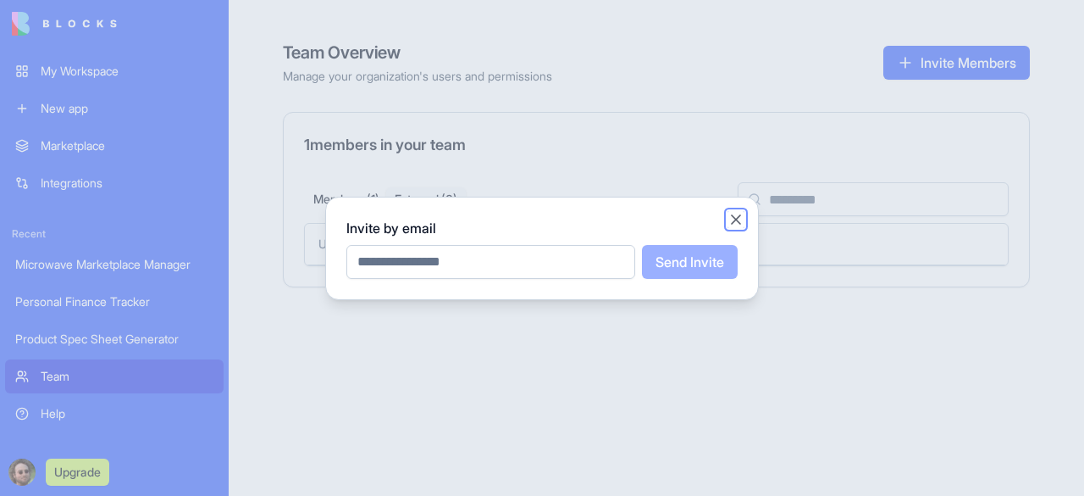
click at [737, 219] on button "Close" at bounding box center [736, 219] width 17 height 17
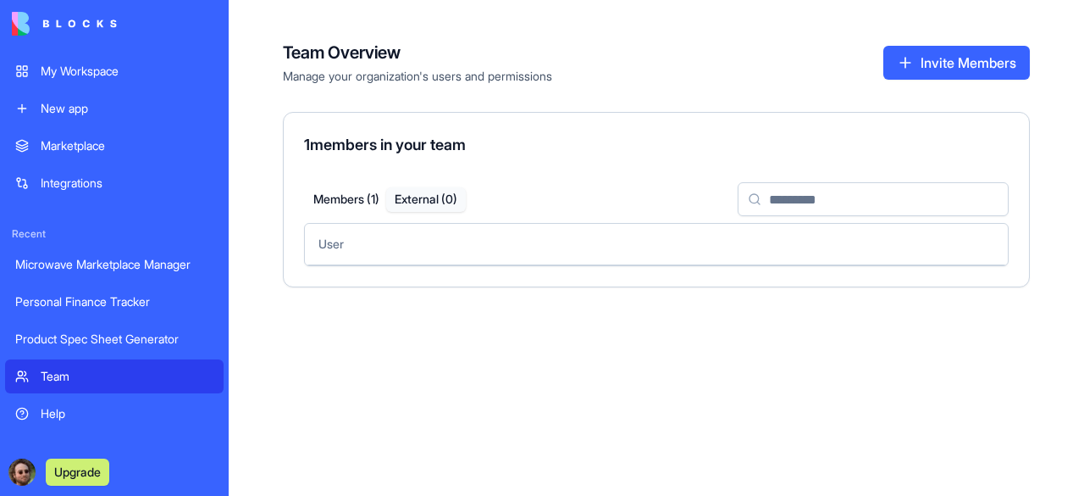
click at [111, 76] on div "My Workspace" at bounding box center [127, 71] width 173 height 17
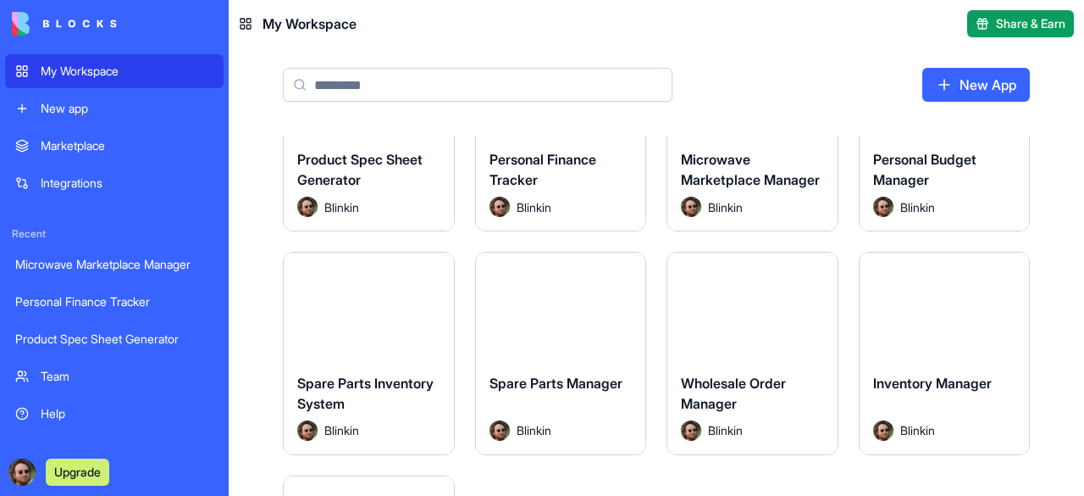
scroll to position [85, 0]
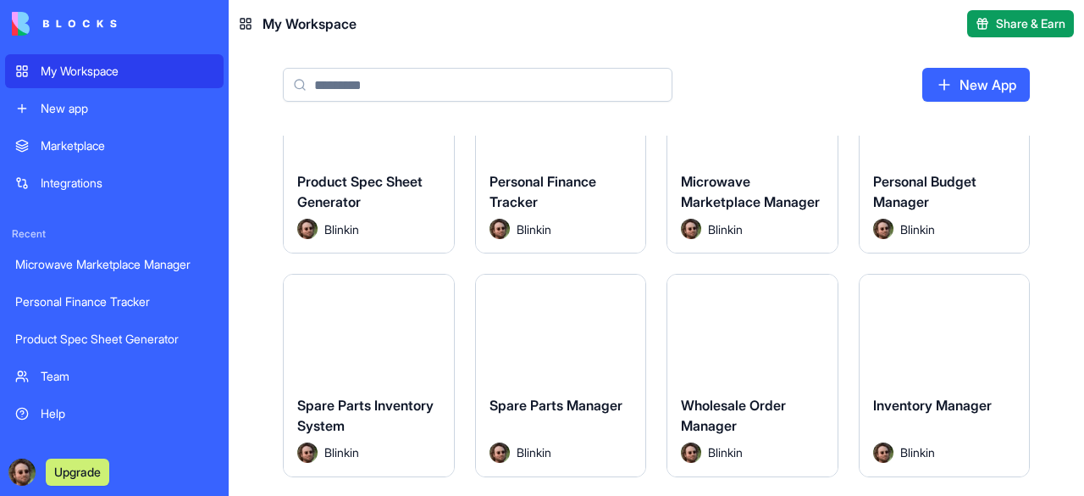
click at [547, 330] on button "Launch" at bounding box center [560, 328] width 127 height 34
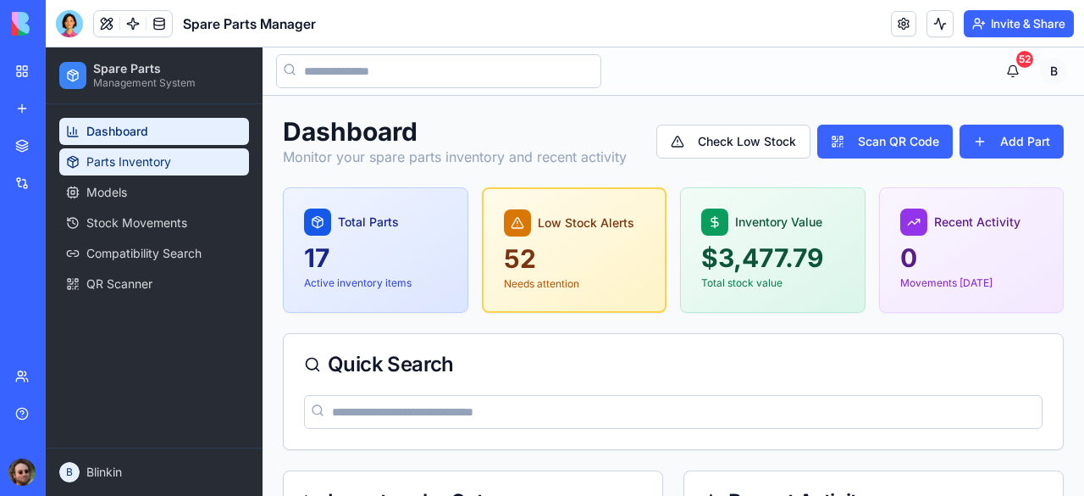
click at [123, 163] on span "Parts Inventory" at bounding box center [128, 161] width 85 height 17
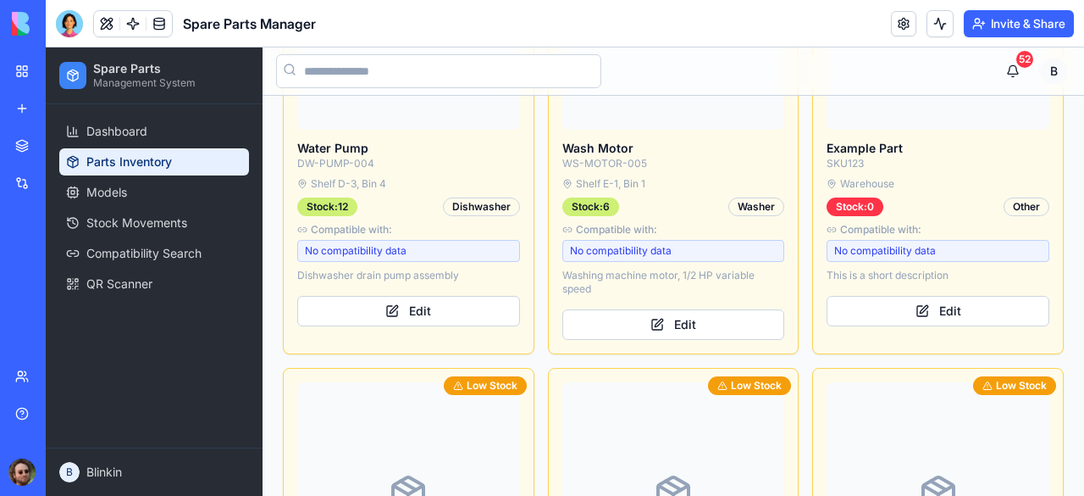
scroll to position [1694, 0]
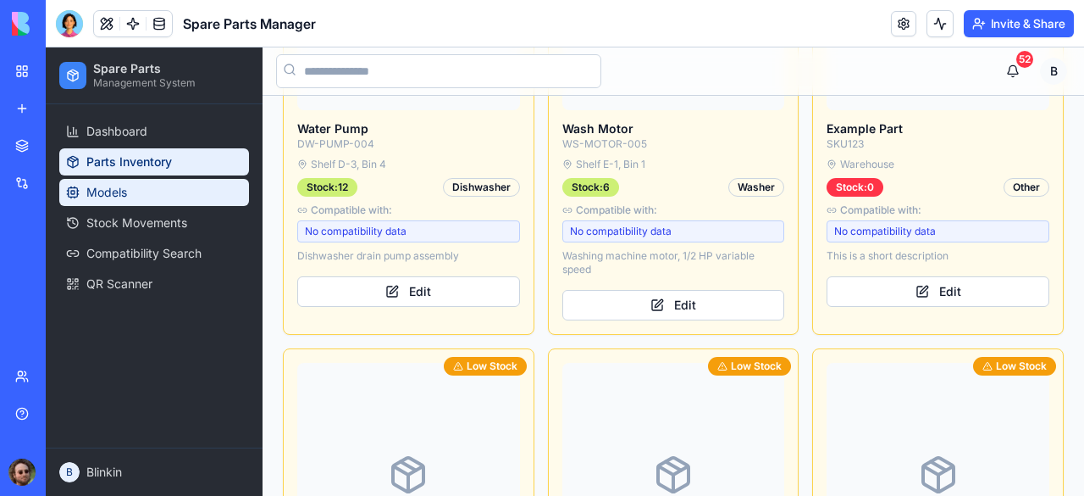
click at [119, 199] on span "Models" at bounding box center [106, 192] width 41 height 17
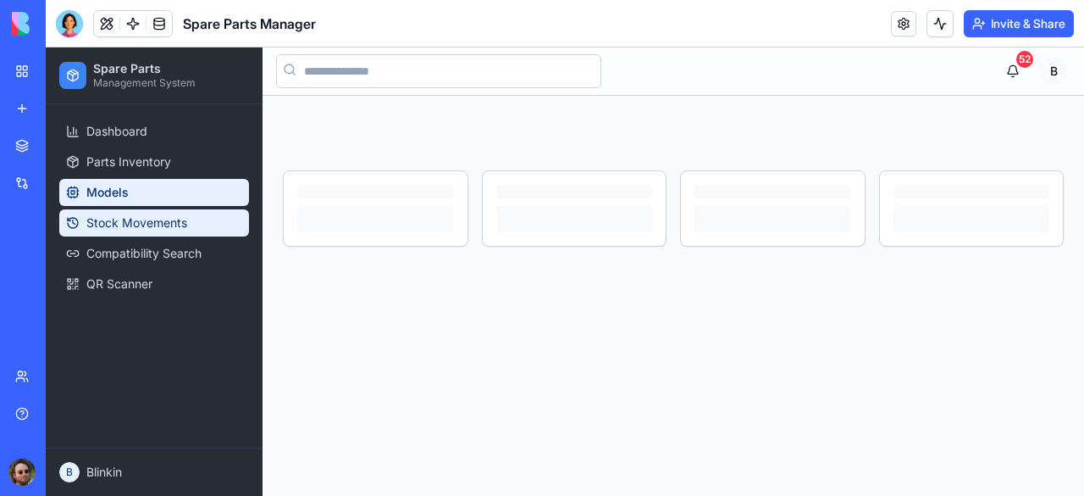
click at [122, 226] on span "Stock Movements" at bounding box center [136, 222] width 101 height 17
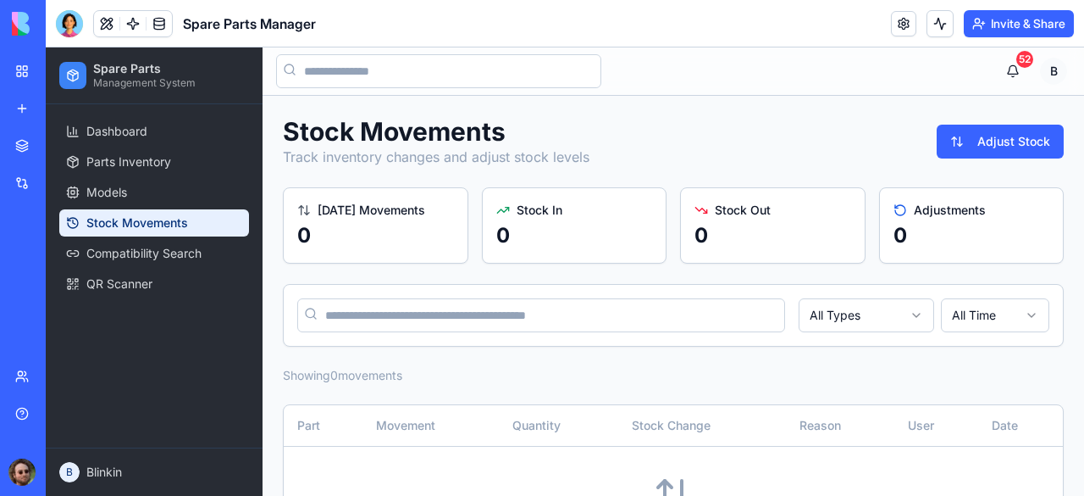
click at [63, 70] on div "My Workspace" at bounding box center [52, 71] width 22 height 17
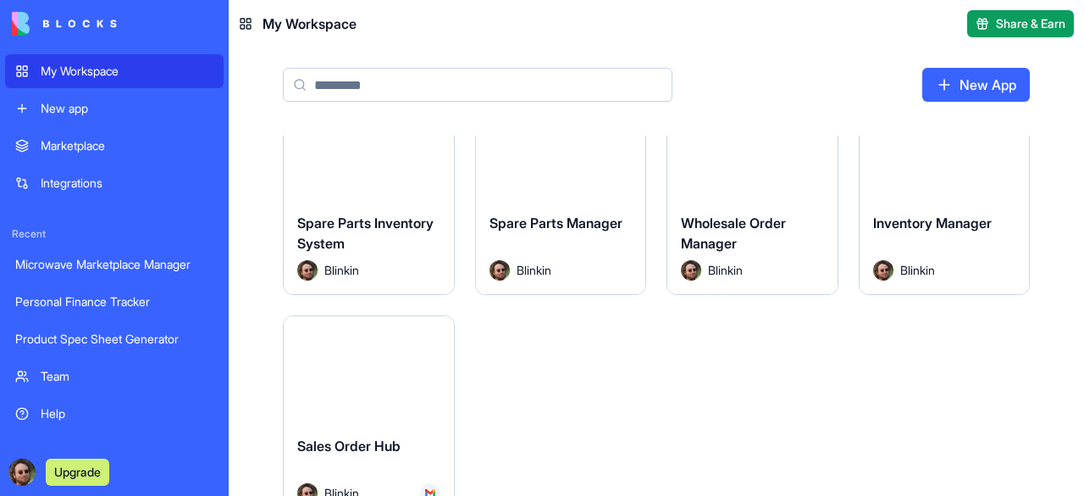
scroll to position [339, 0]
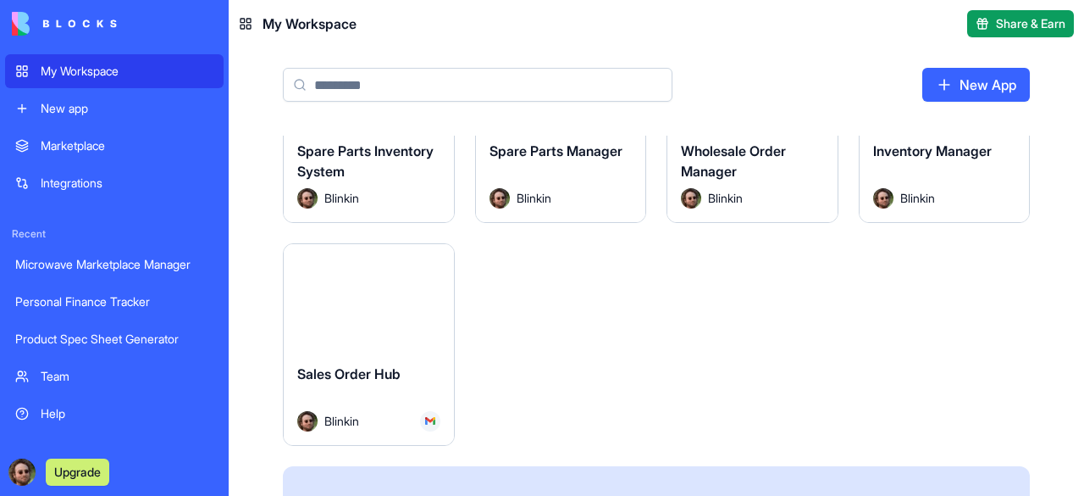
click at [366, 302] on button "Launch" at bounding box center [368, 297] width 127 height 34
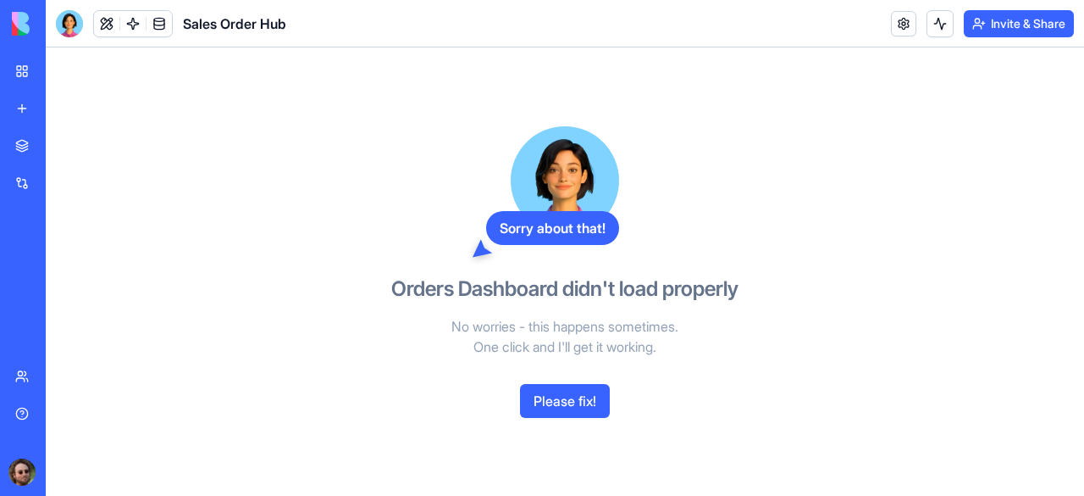
click at [63, 75] on div "My Workspace" at bounding box center [52, 71] width 22 height 17
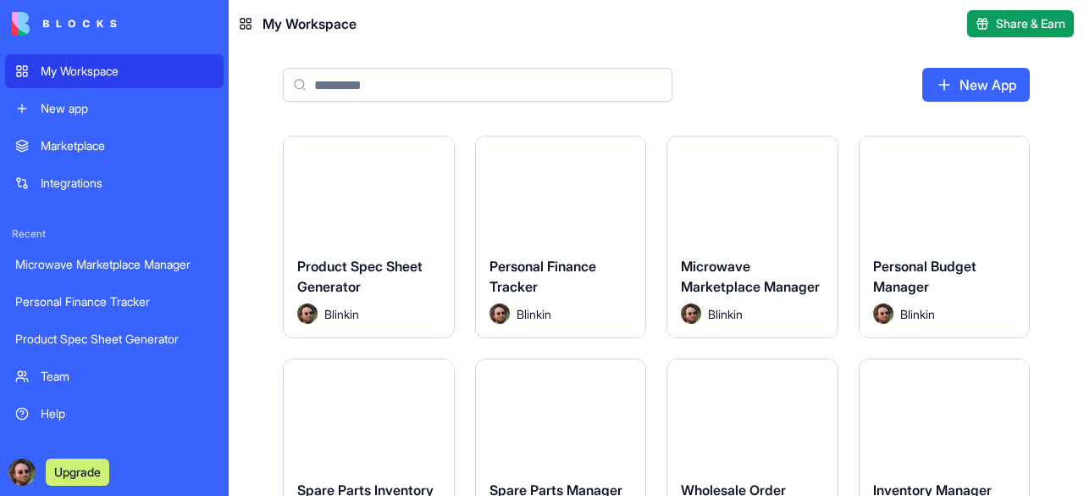
click at [97, 181] on div "Integrations" at bounding box center [127, 182] width 173 height 17
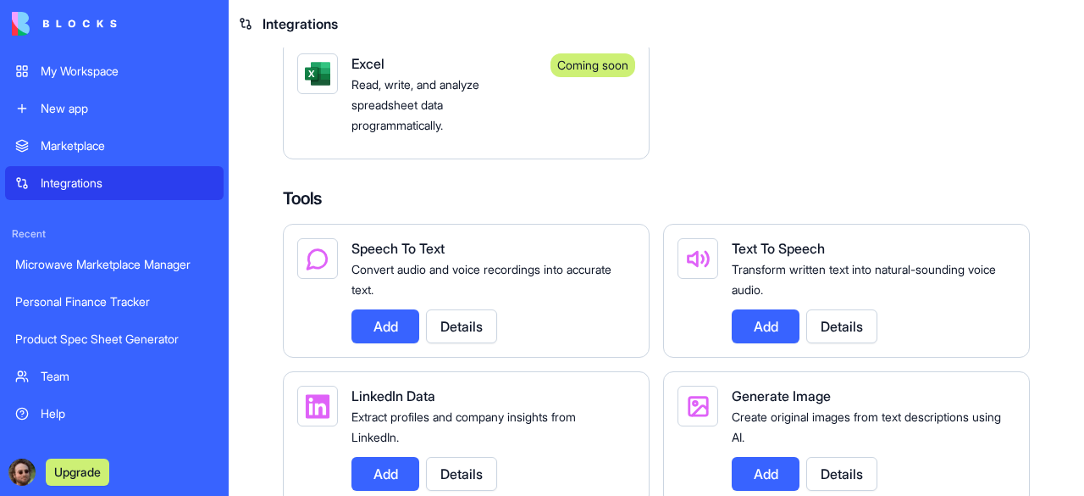
scroll to position [2372, 0]
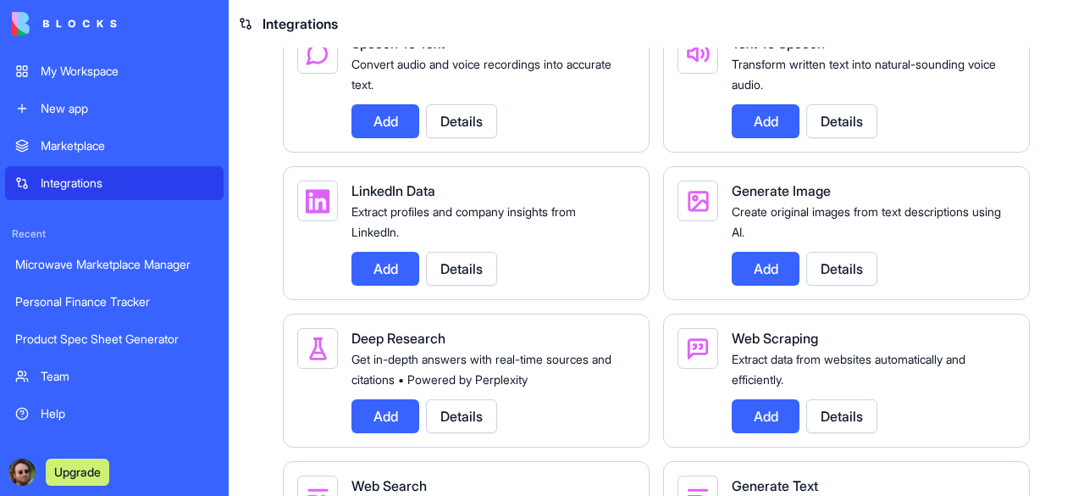
click at [368, 130] on button "Add" at bounding box center [386, 121] width 68 height 34
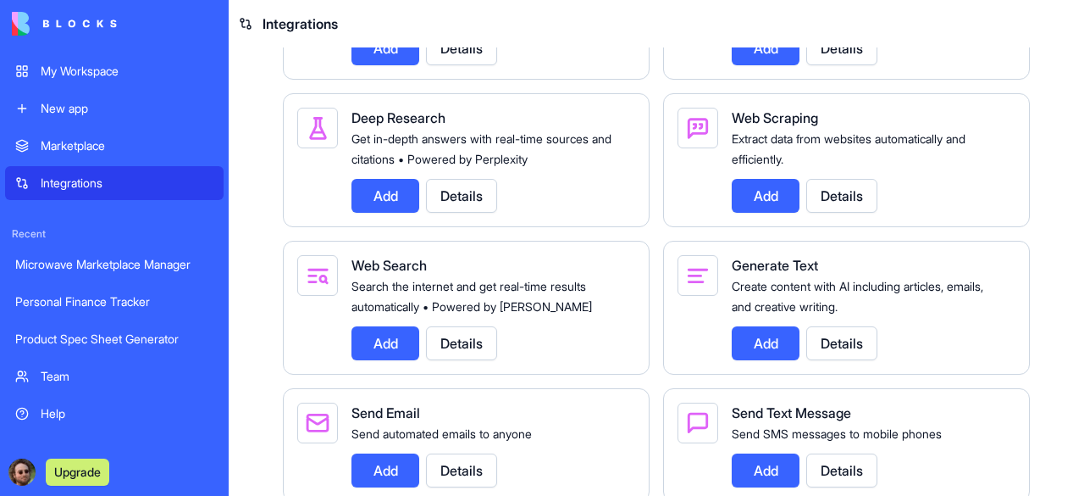
scroll to position [2626, 0]
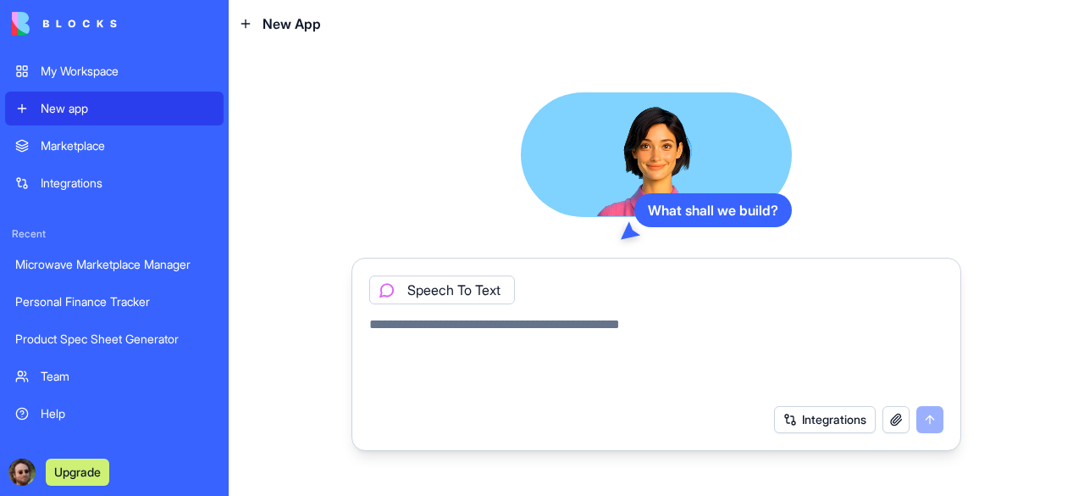
click at [387, 289] on icon at bounding box center [387, 289] width 7 height 7
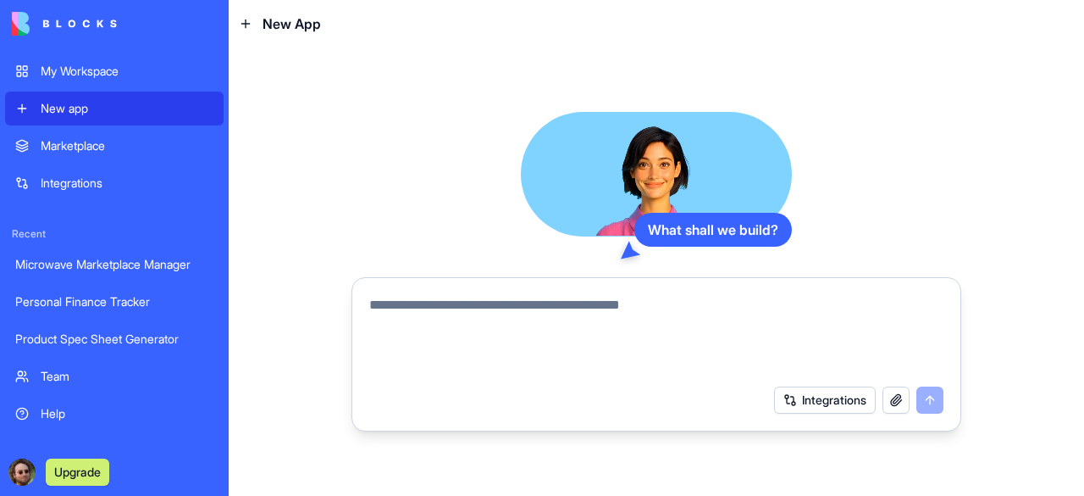
drag, startPoint x: 457, startPoint y: 309, endPoint x: 455, endPoint y: 325, distance: 16.3
click at [454, 318] on textarea at bounding box center [656, 335] width 574 height 81
click at [97, 188] on div "Integrations" at bounding box center [127, 182] width 173 height 17
